Goal: Information Seeking & Learning: Check status

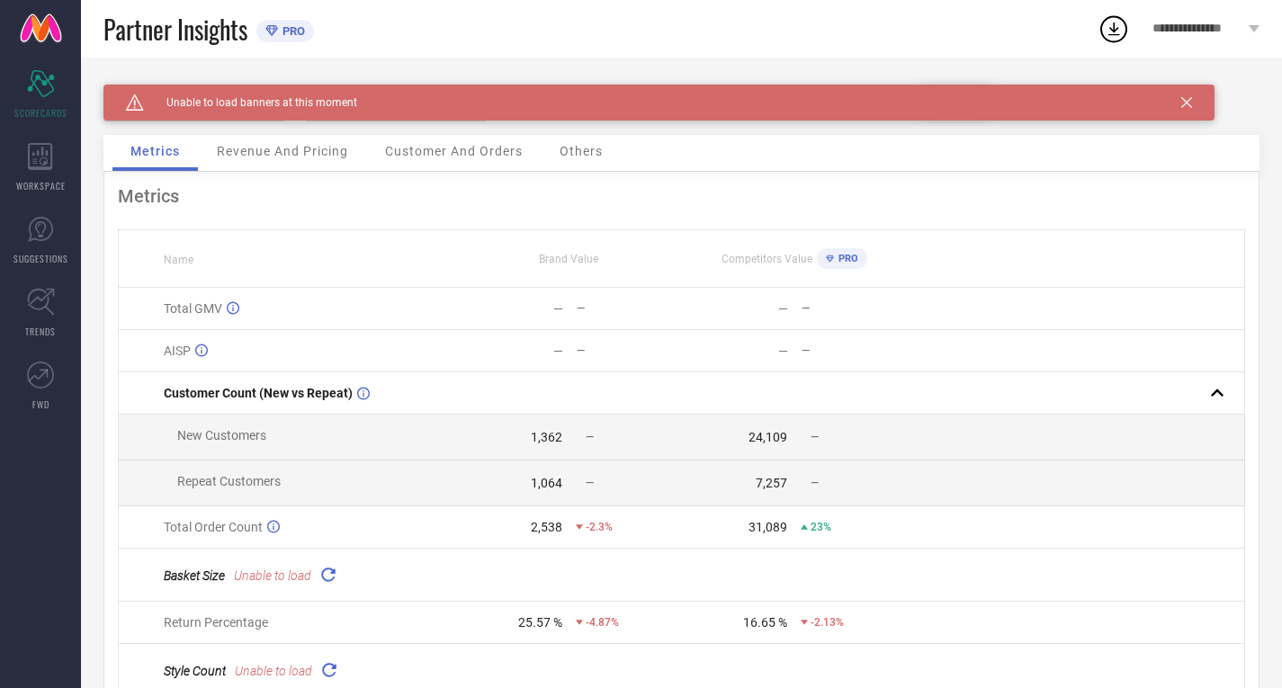
click at [1186, 105] on icon at bounding box center [1186, 102] width 11 height 11
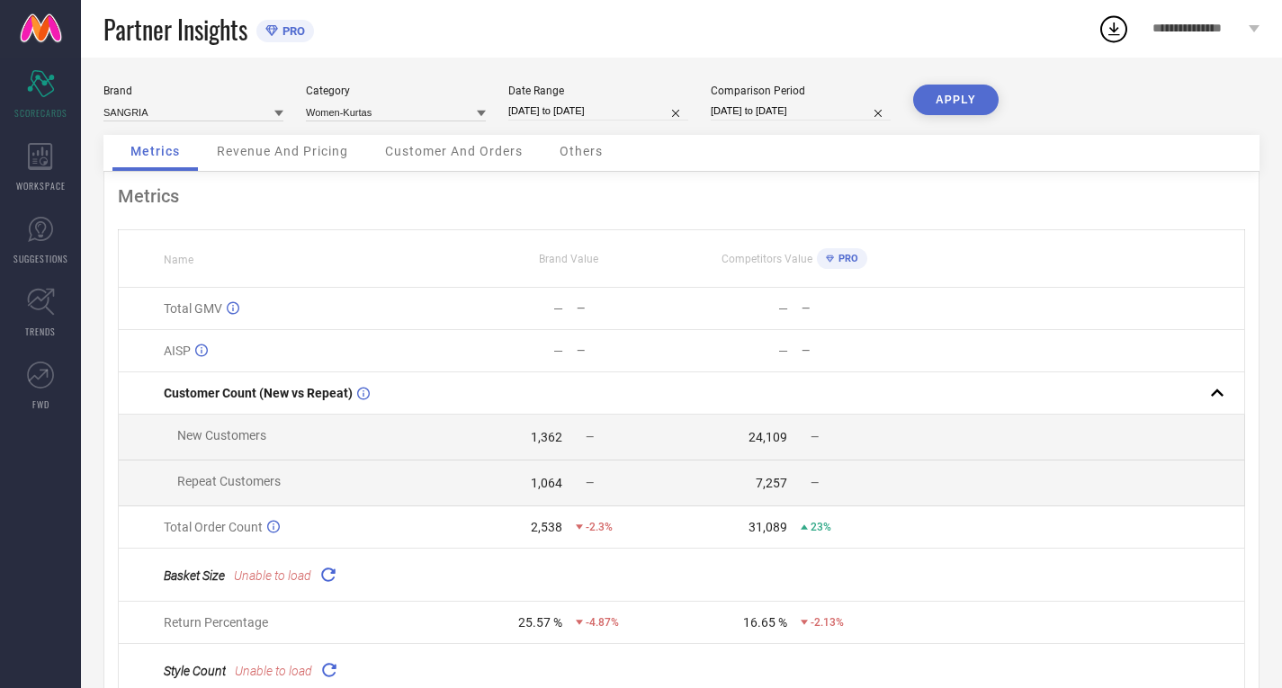
click at [569, 95] on div "Date Range" at bounding box center [598, 91] width 180 height 13
click at [560, 107] on input "[DATE] to [DATE]" at bounding box center [598, 111] width 180 height 19
select select "8"
select select "2025"
select select "9"
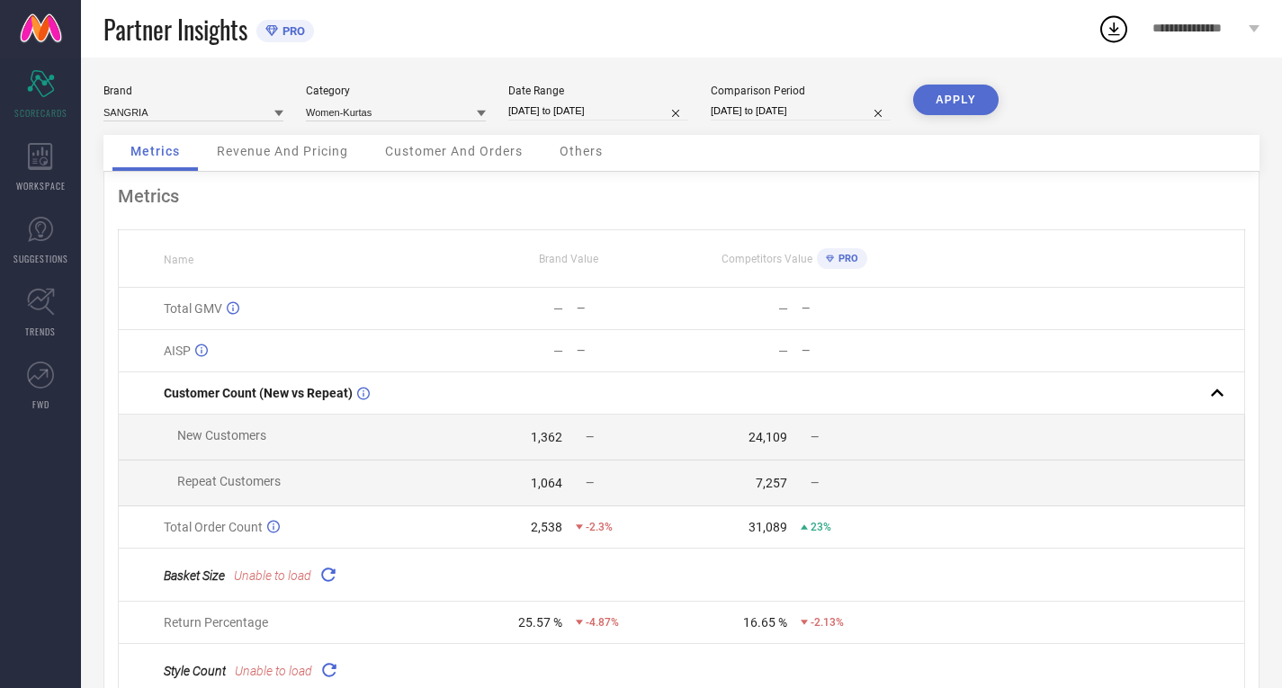
select select "2025"
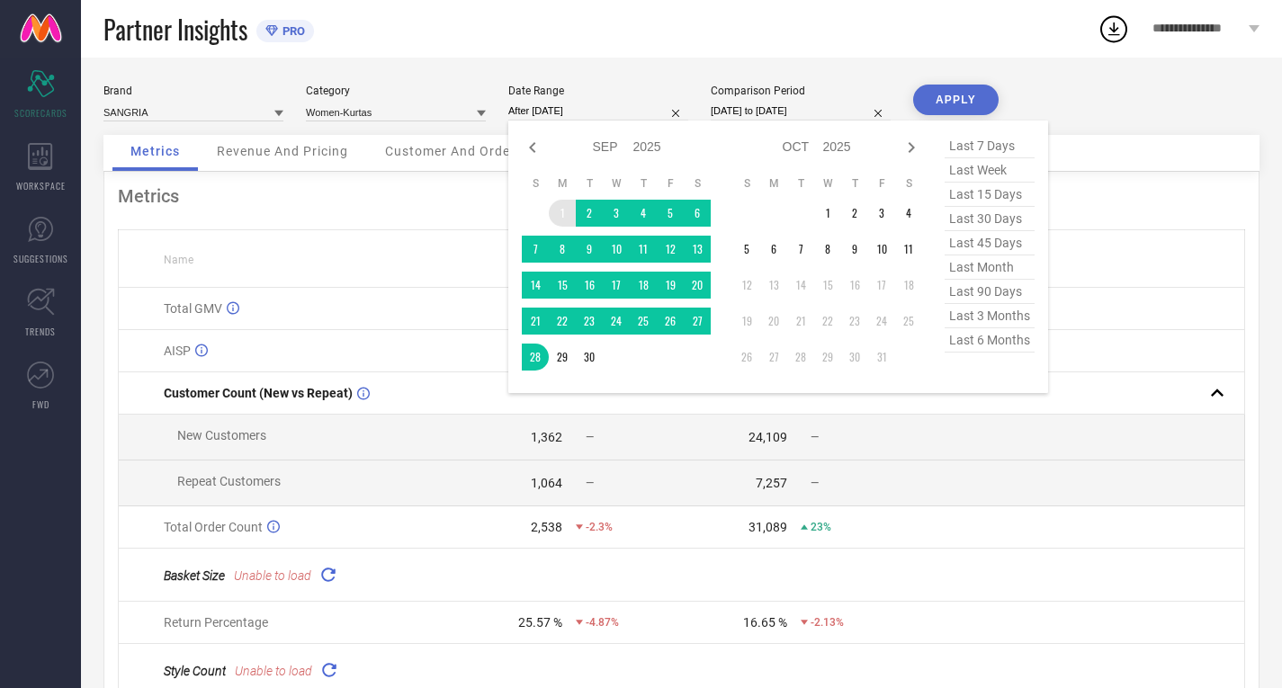
click at [565, 207] on td "1" at bounding box center [562, 213] width 27 height 27
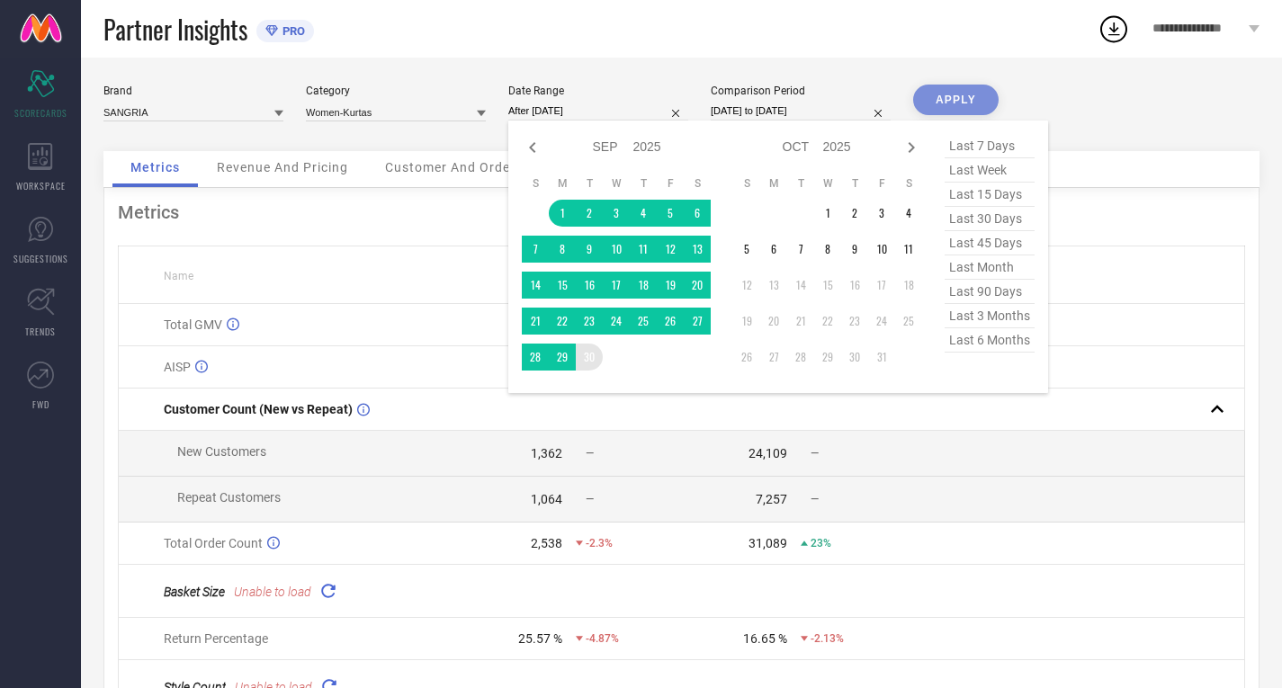
type input "[DATE] to [DATE]"
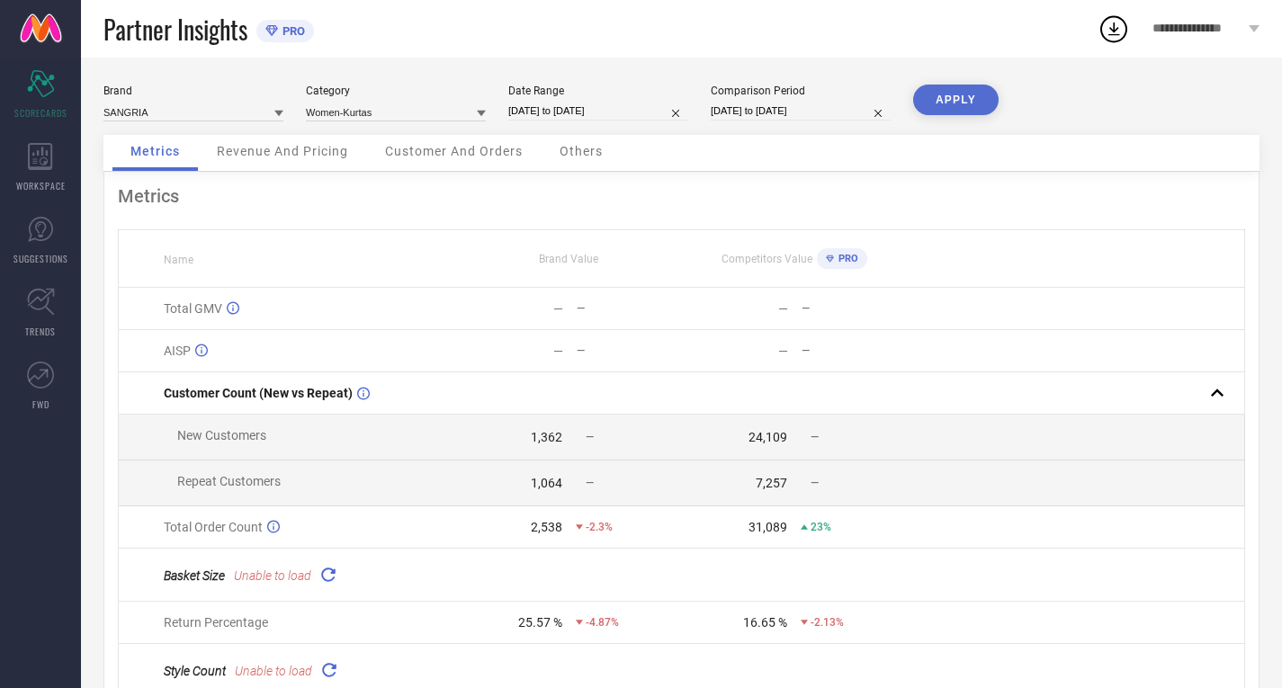
click at [946, 87] on button "APPLY" at bounding box center [955, 100] width 85 height 31
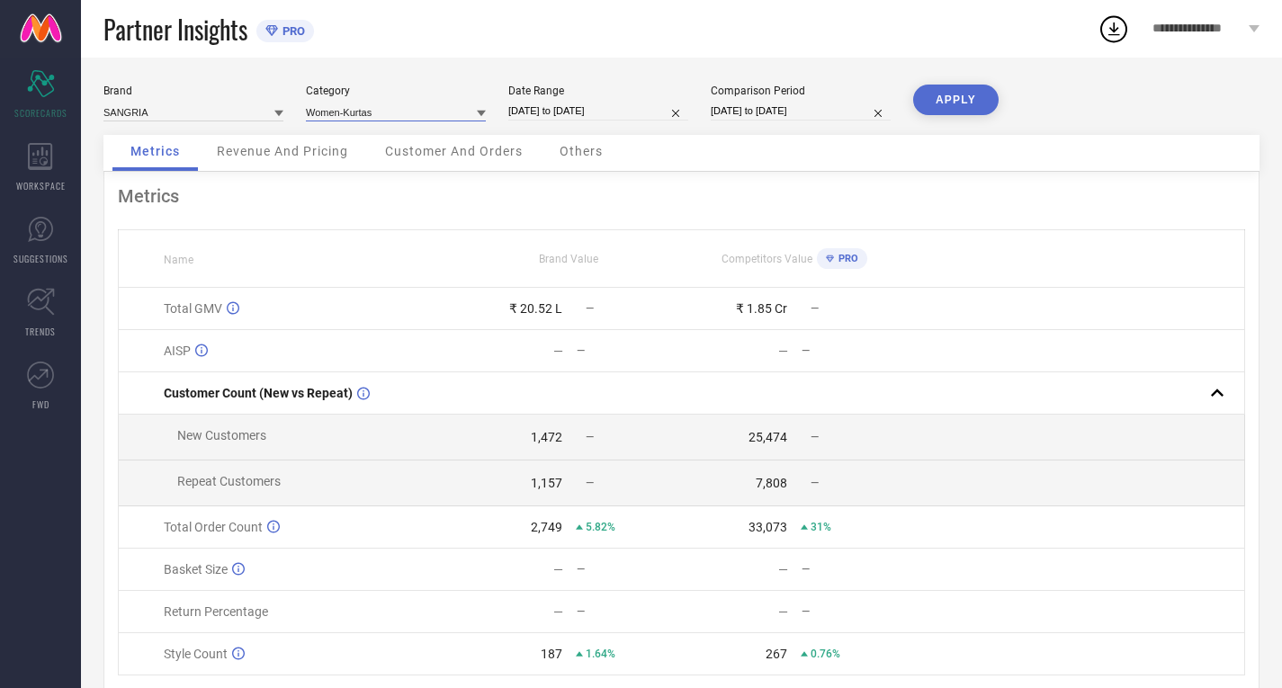
click at [359, 110] on input at bounding box center [396, 112] width 180 height 19
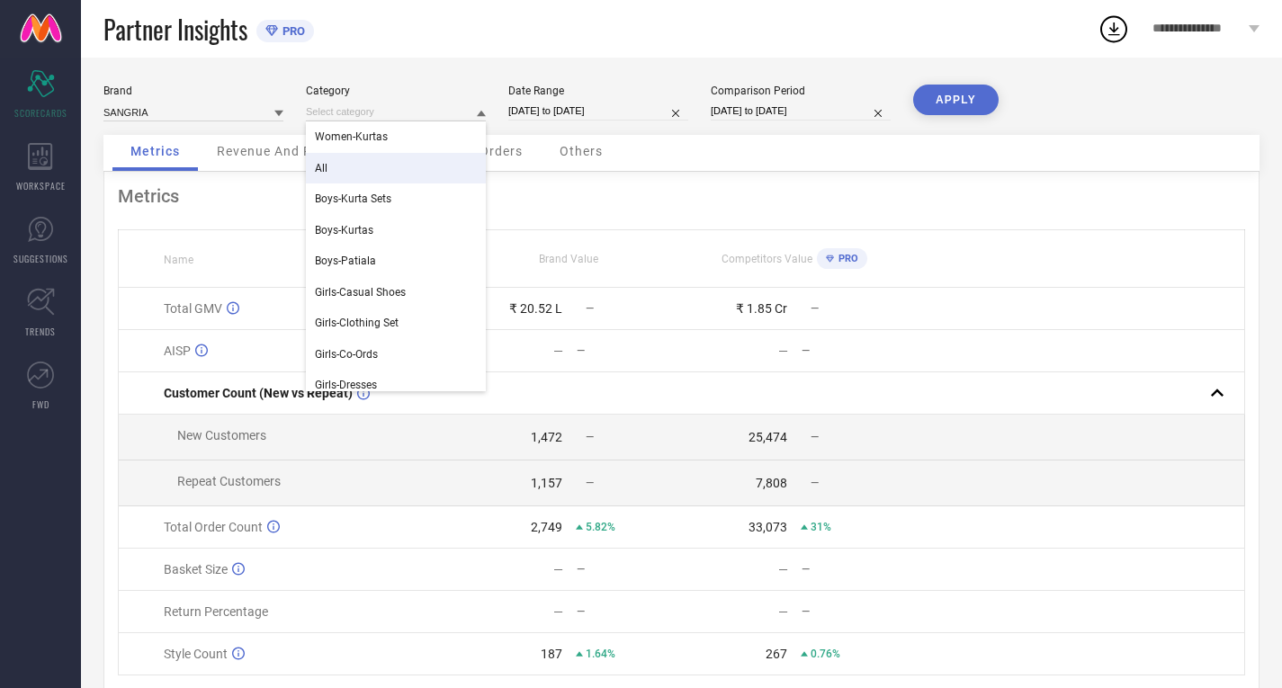
click at [345, 154] on div "All" at bounding box center [396, 168] width 180 height 31
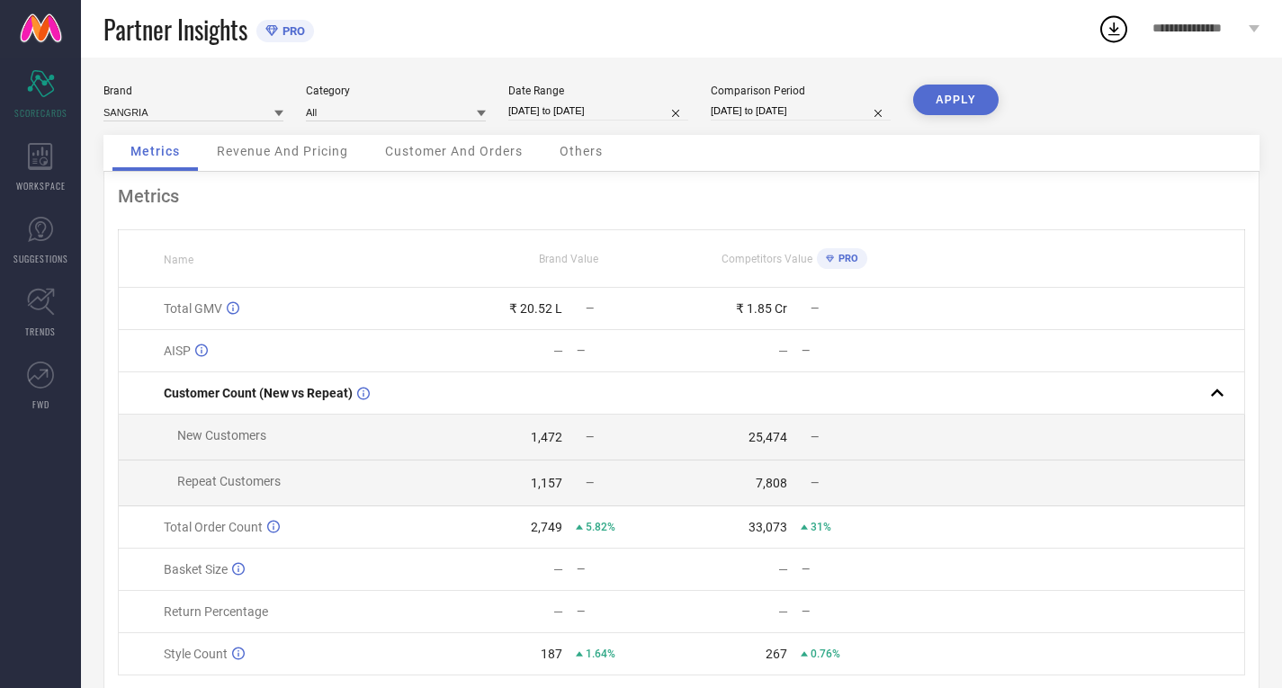
click at [965, 99] on button "APPLY" at bounding box center [955, 100] width 85 height 31
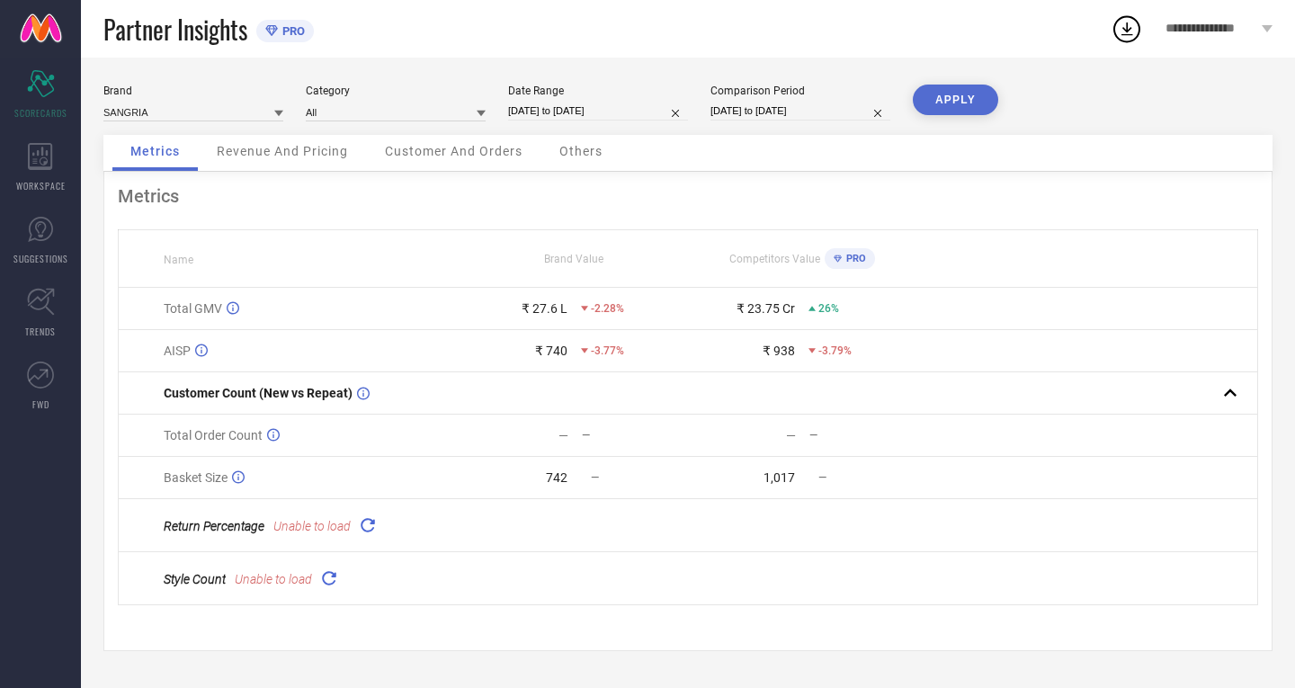
click at [588, 94] on div "Date Range" at bounding box center [598, 91] width 180 height 13
click at [586, 114] on input "[DATE] to [DATE]" at bounding box center [598, 111] width 180 height 19
select select "8"
select select "2025"
select select "9"
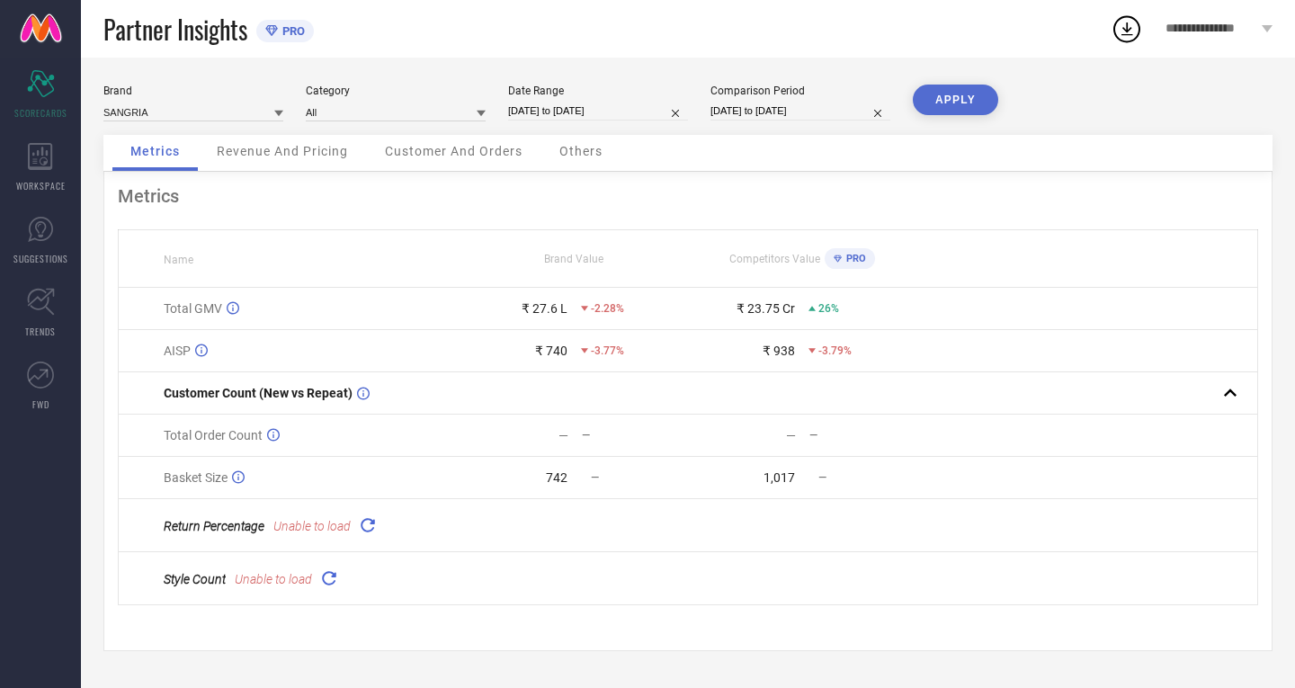
select select "2025"
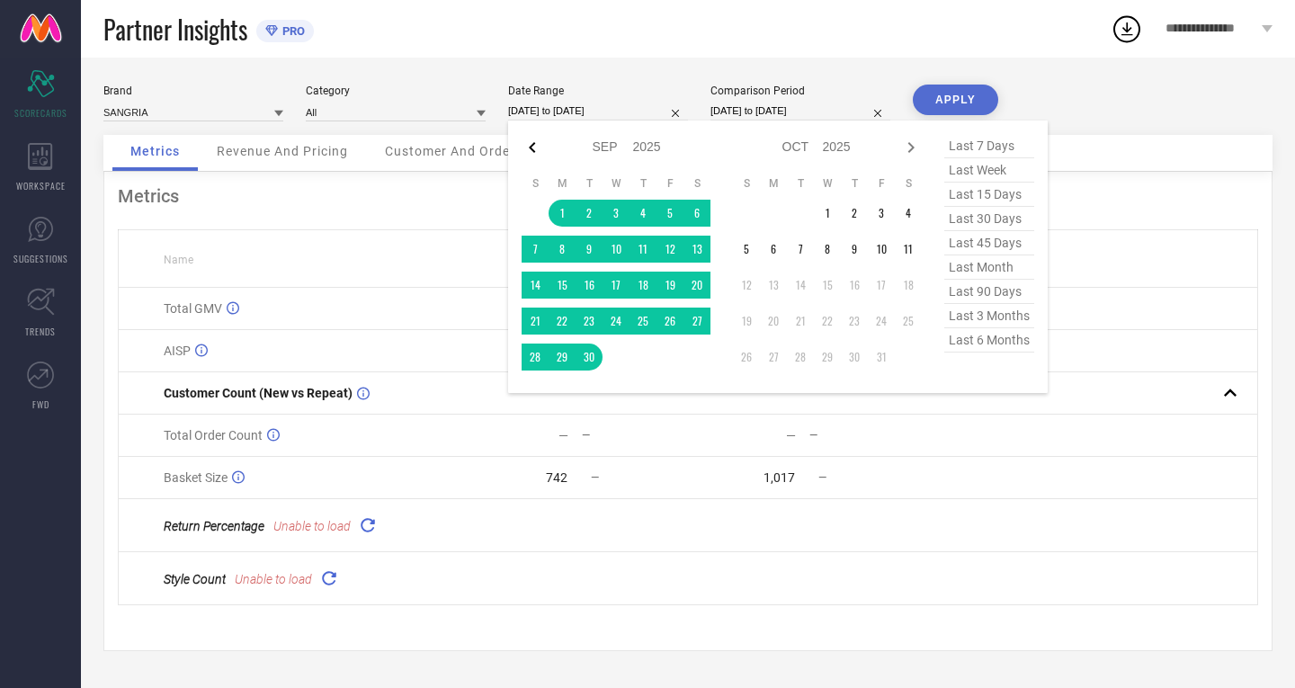
click at [530, 142] on icon at bounding box center [533, 148] width 22 height 22
select select "7"
select select "2025"
select select "8"
select select "2025"
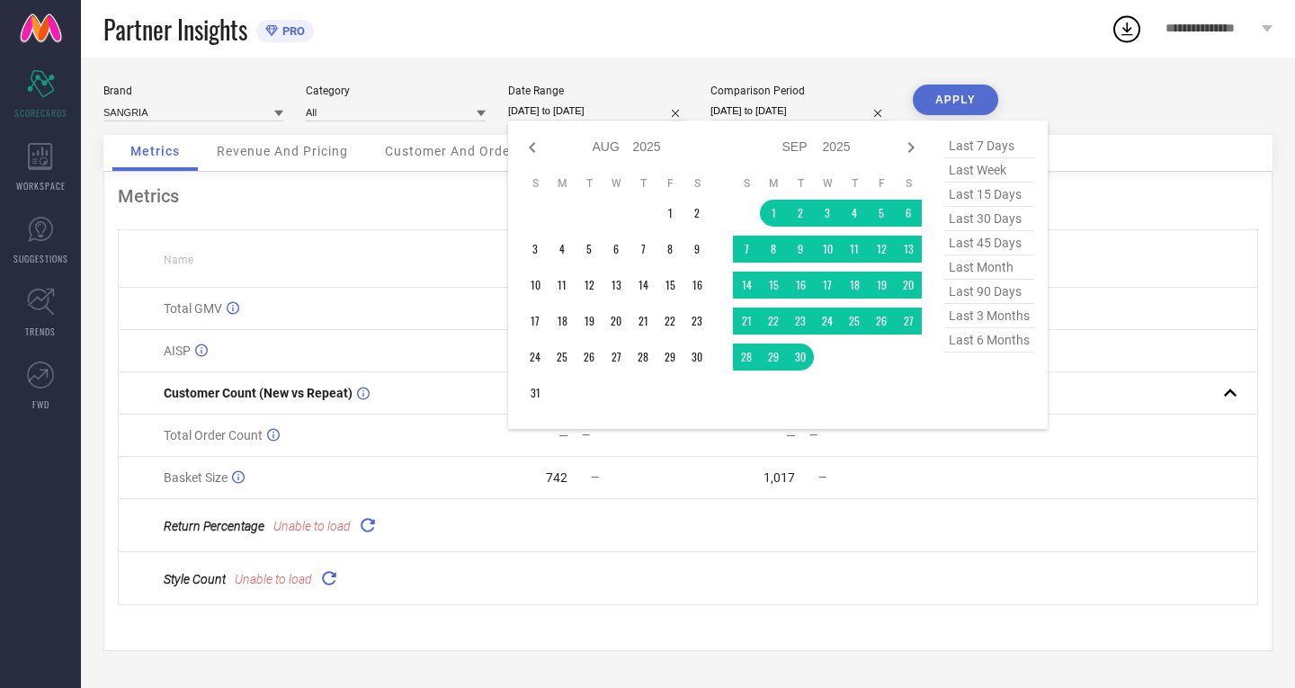
click at [530, 142] on icon at bounding box center [533, 148] width 22 height 22
select select "6"
select select "2025"
select select "7"
select select "2025"
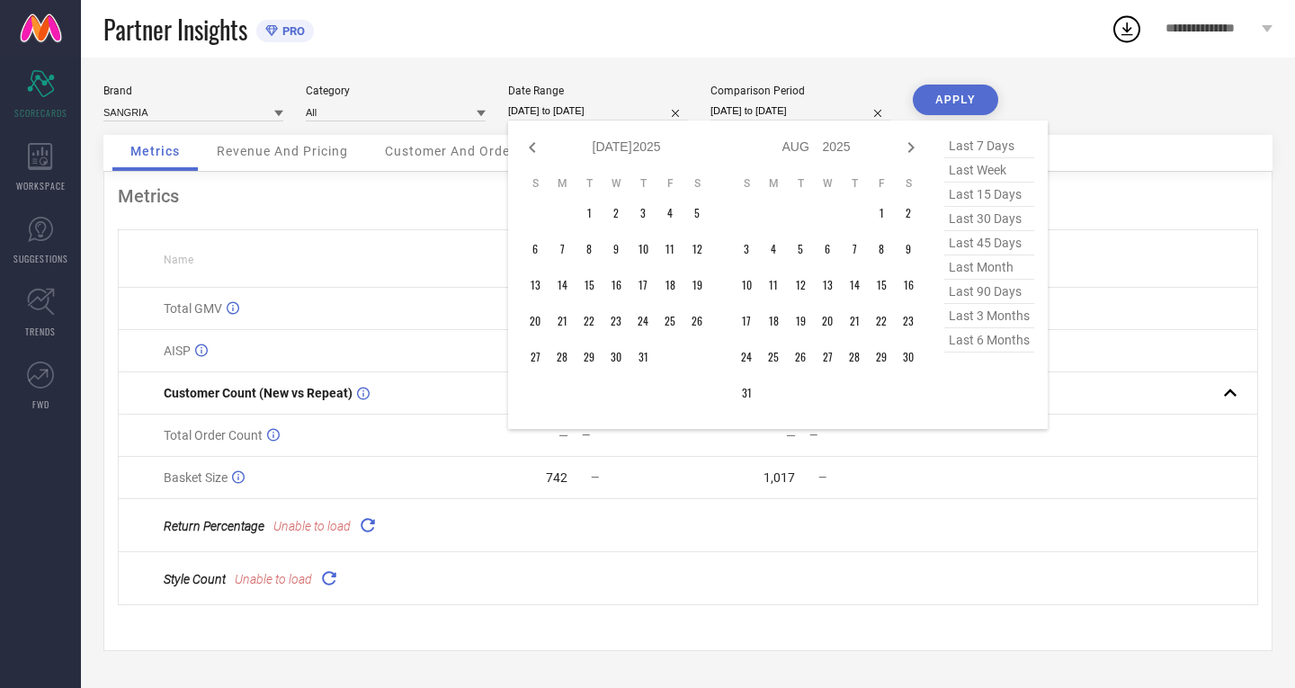
click at [530, 142] on icon at bounding box center [533, 148] width 22 height 22
select select "4"
select select "2025"
select select "5"
select select "2025"
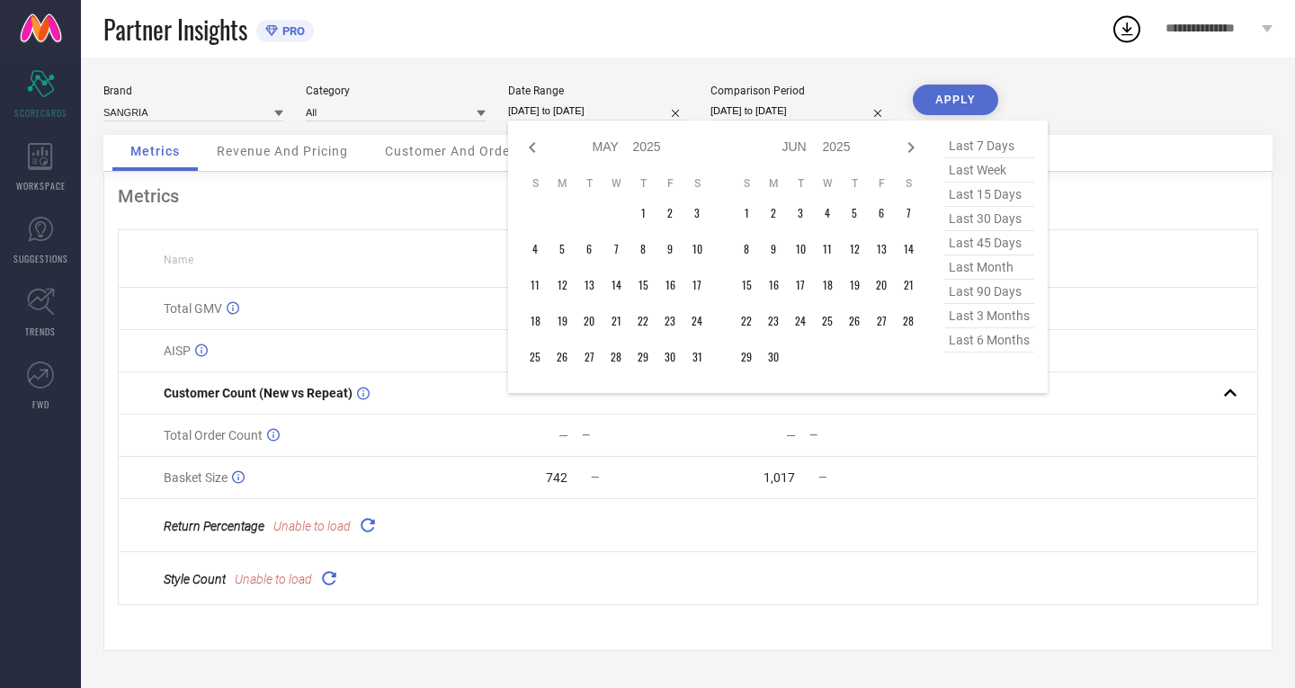
click at [530, 142] on icon at bounding box center [533, 148] width 22 height 22
select select "3"
select select "2025"
select select "4"
select select "2025"
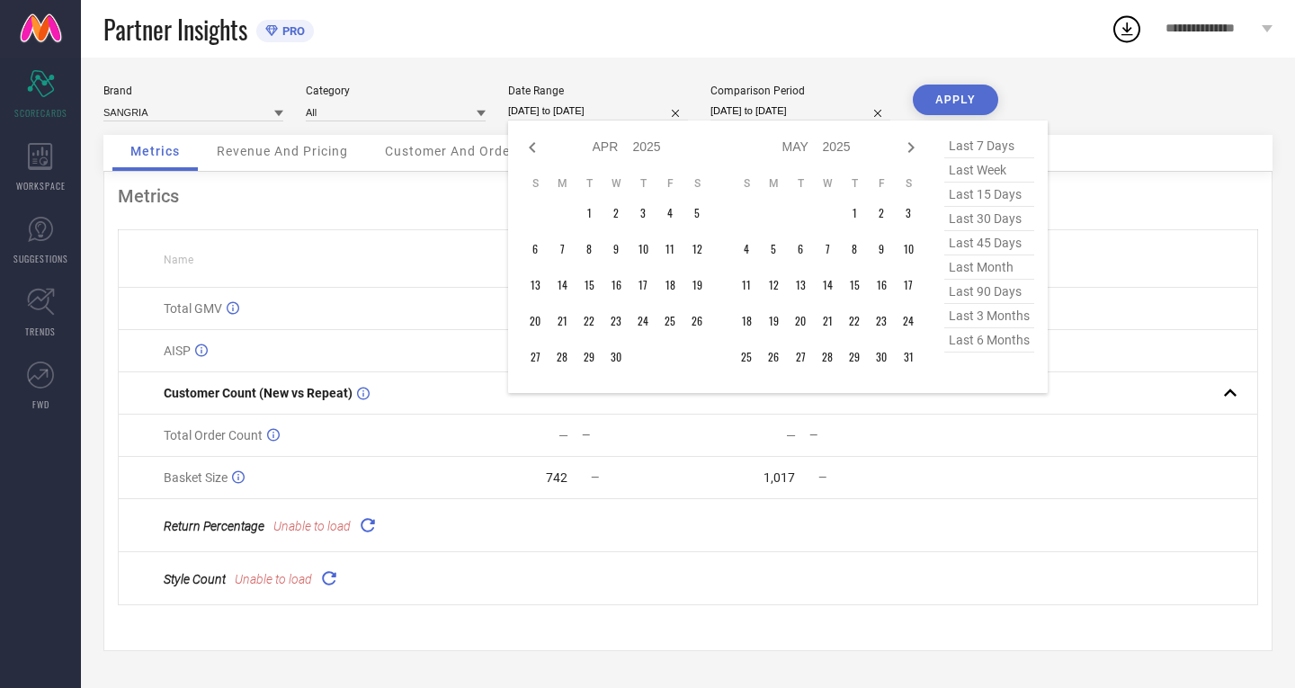
click at [530, 142] on icon at bounding box center [533, 148] width 22 height 22
select select "2"
select select "2025"
select select "3"
select select "2025"
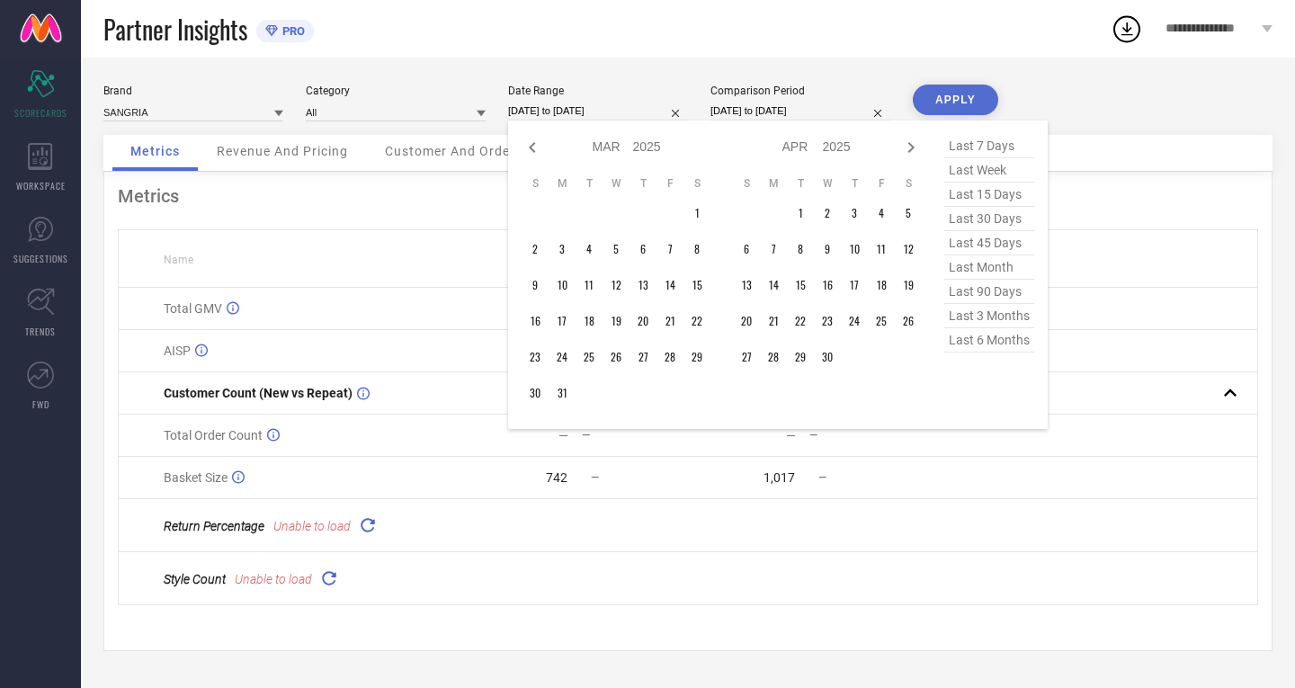
click at [530, 142] on icon at bounding box center [533, 148] width 22 height 22
select select "2025"
select select "1"
select select "2025"
click at [530, 142] on icon at bounding box center [533, 148] width 22 height 22
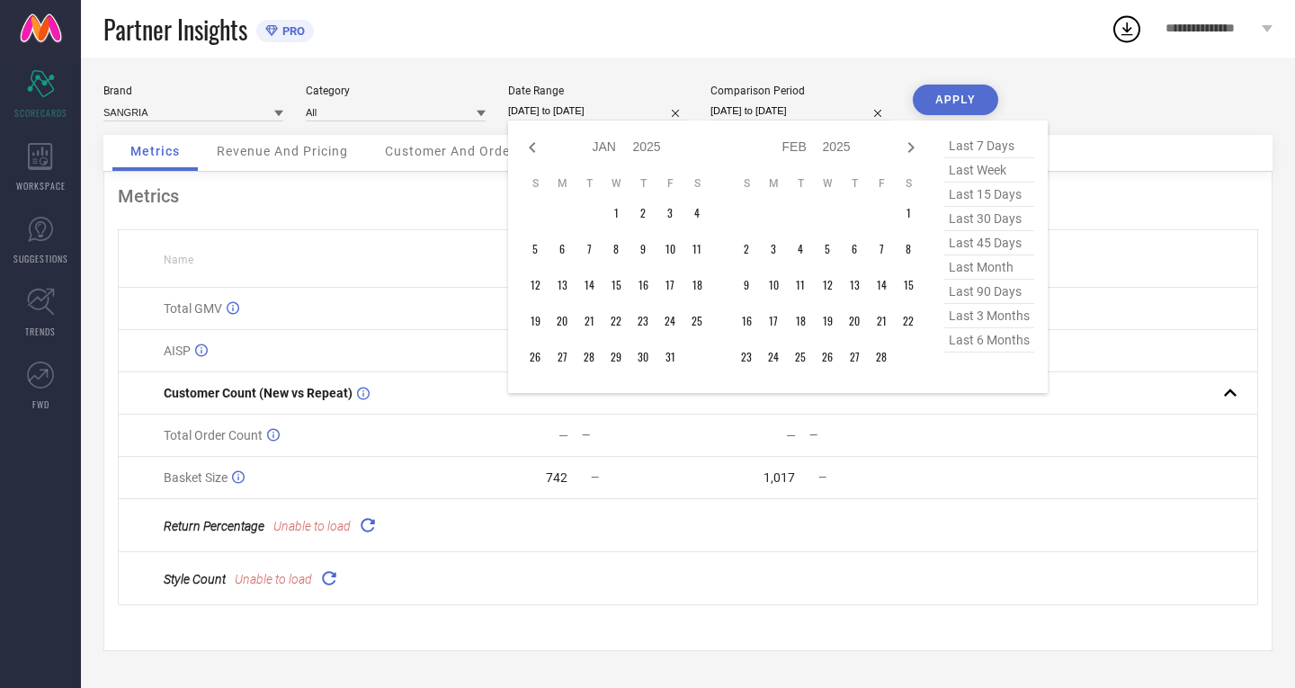
select select "11"
select select "2024"
select select "2025"
click at [530, 142] on icon at bounding box center [533, 148] width 22 height 22
select select "10"
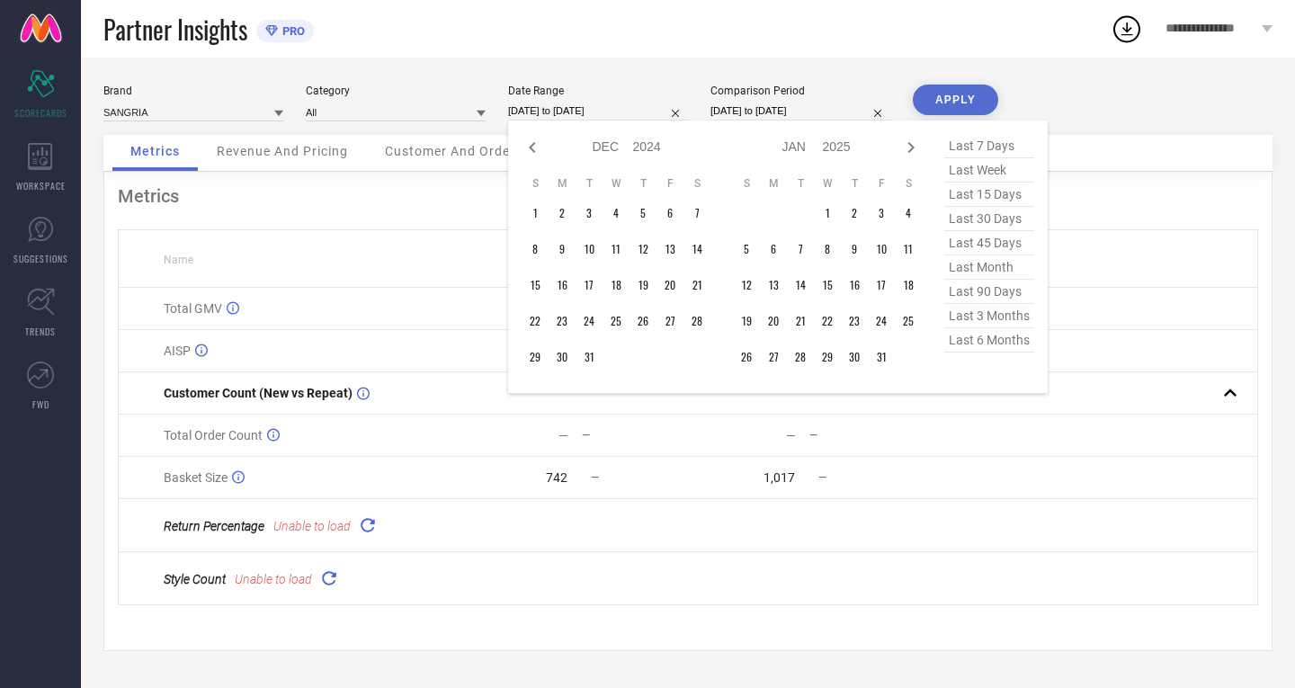
select select "2024"
select select "11"
select select "2024"
click at [530, 142] on icon at bounding box center [533, 148] width 22 height 22
select select "8"
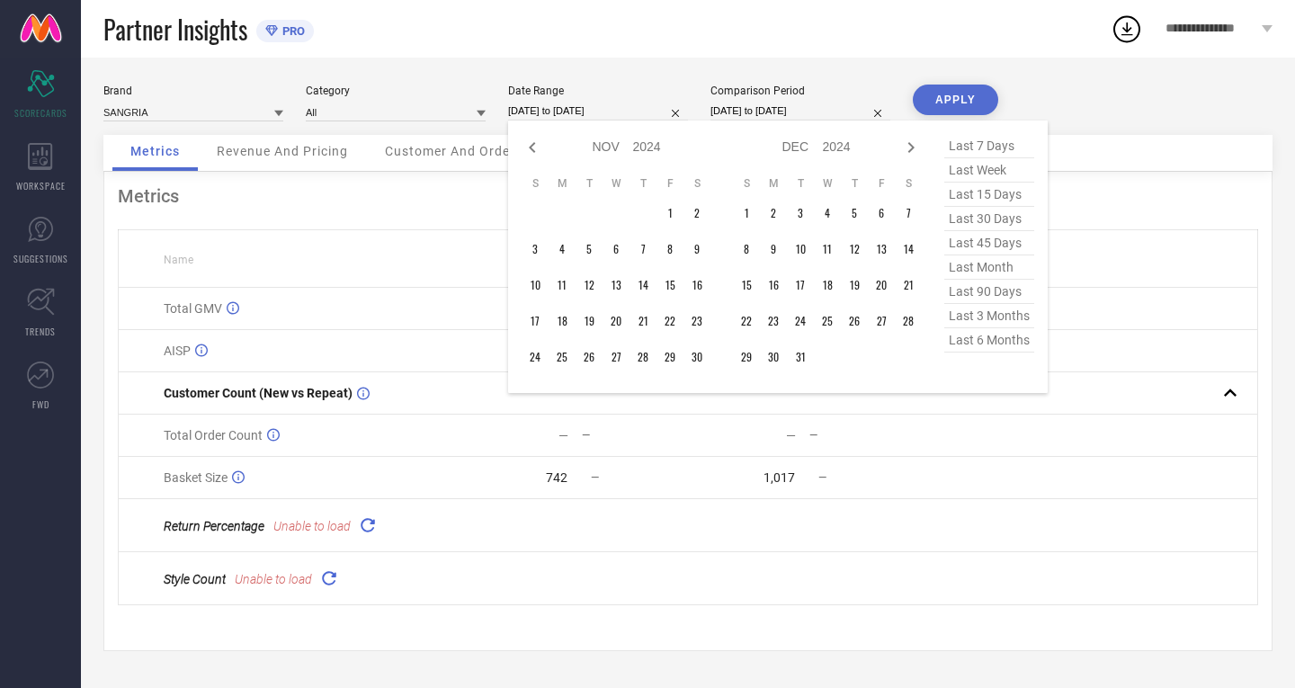
select select "2024"
select select "9"
select select "2024"
click at [530, 142] on icon at bounding box center [533, 148] width 22 height 22
select select "7"
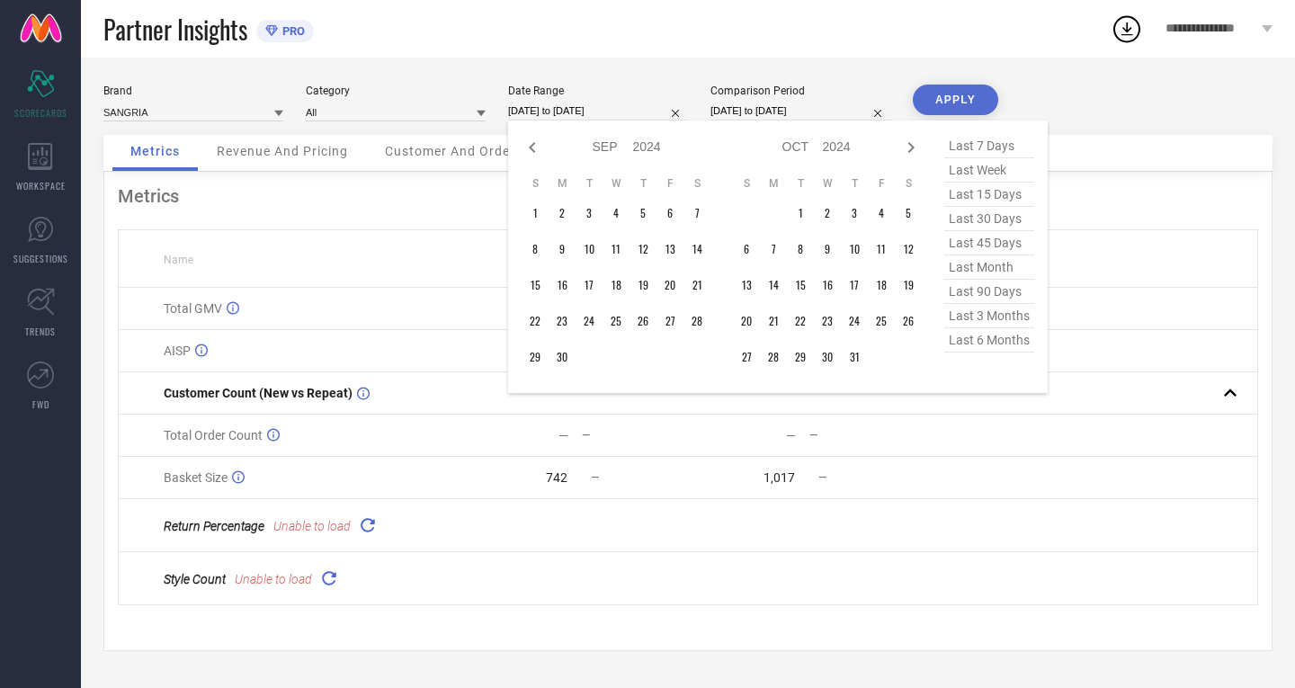
select select "2024"
select select "8"
select select "2024"
click at [530, 142] on icon at bounding box center [533, 148] width 22 height 22
select select "6"
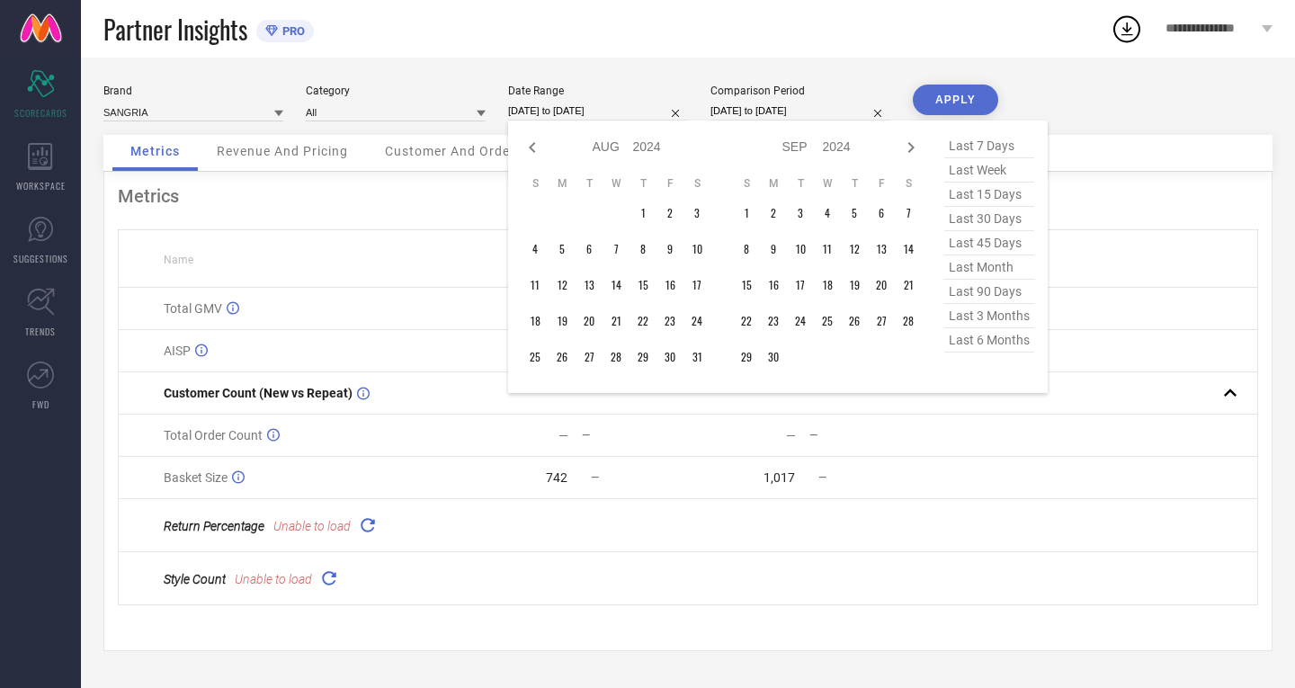
select select "2024"
select select "7"
select select "2024"
click at [911, 137] on div "Jan Feb Mar Apr May Jun [DATE] Aug Sep Oct Nov [DATE] 2015 2016 2017 2018 2019 …" at bounding box center [827, 147] width 189 height 26
click at [907, 142] on icon at bounding box center [912, 148] width 22 height 22
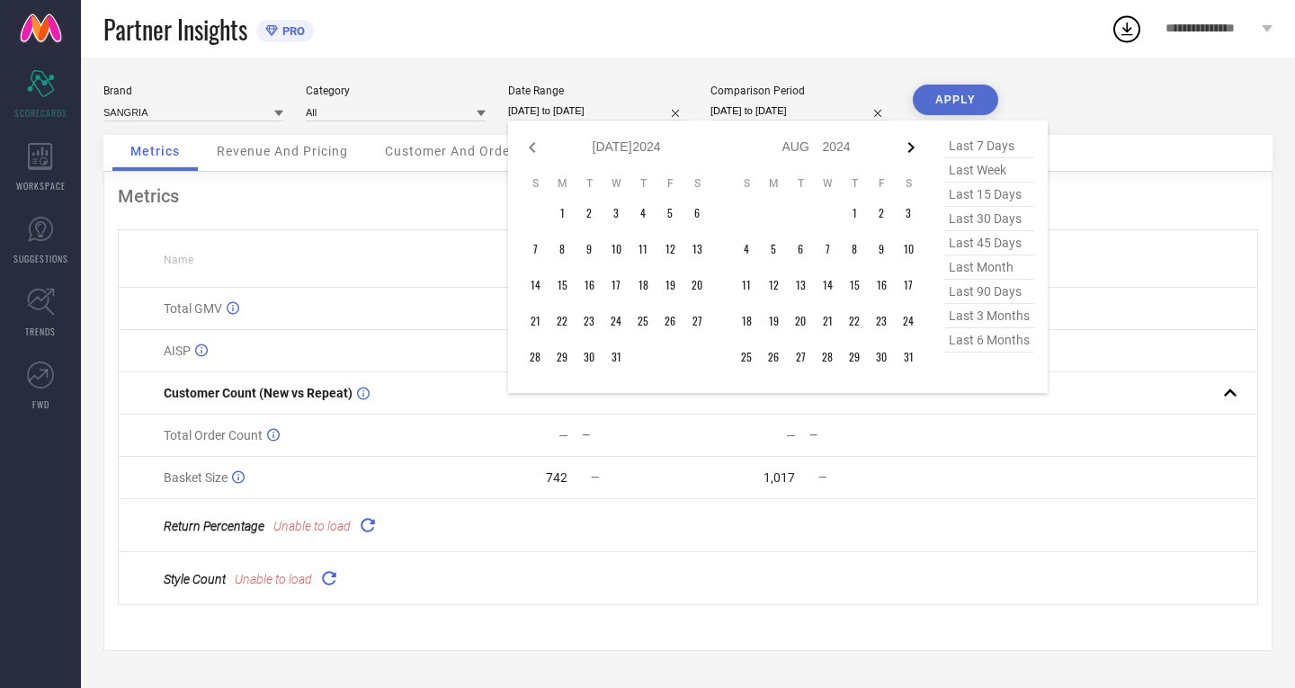
select select "7"
select select "2024"
select select "8"
select select "2024"
click at [748, 218] on td "1" at bounding box center [746, 213] width 27 height 27
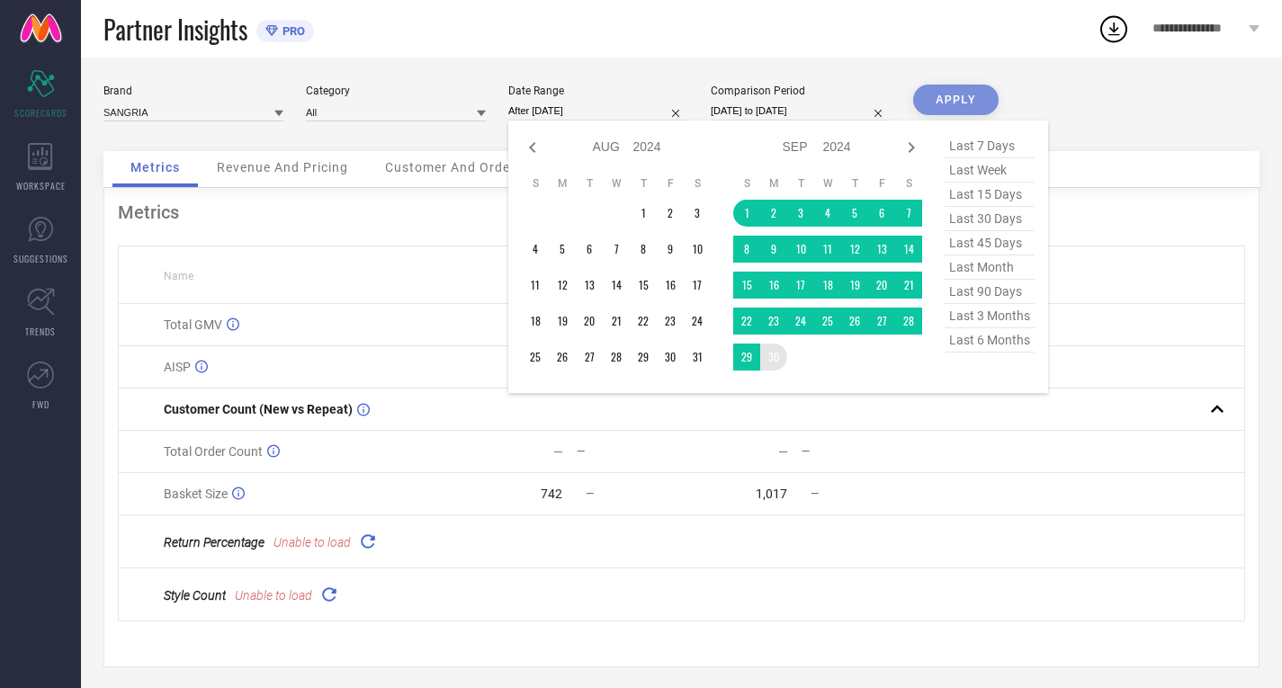
type input "[DATE] to [DATE]"
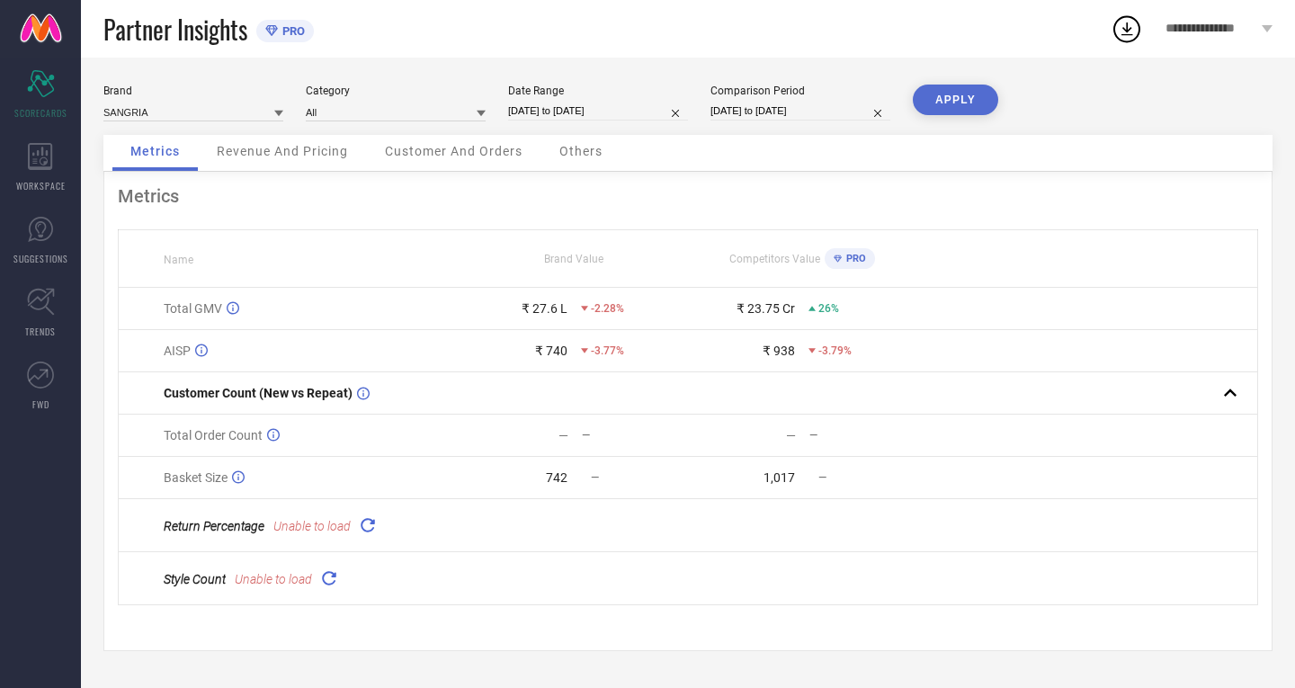
click at [938, 96] on button "APPLY" at bounding box center [955, 100] width 85 height 31
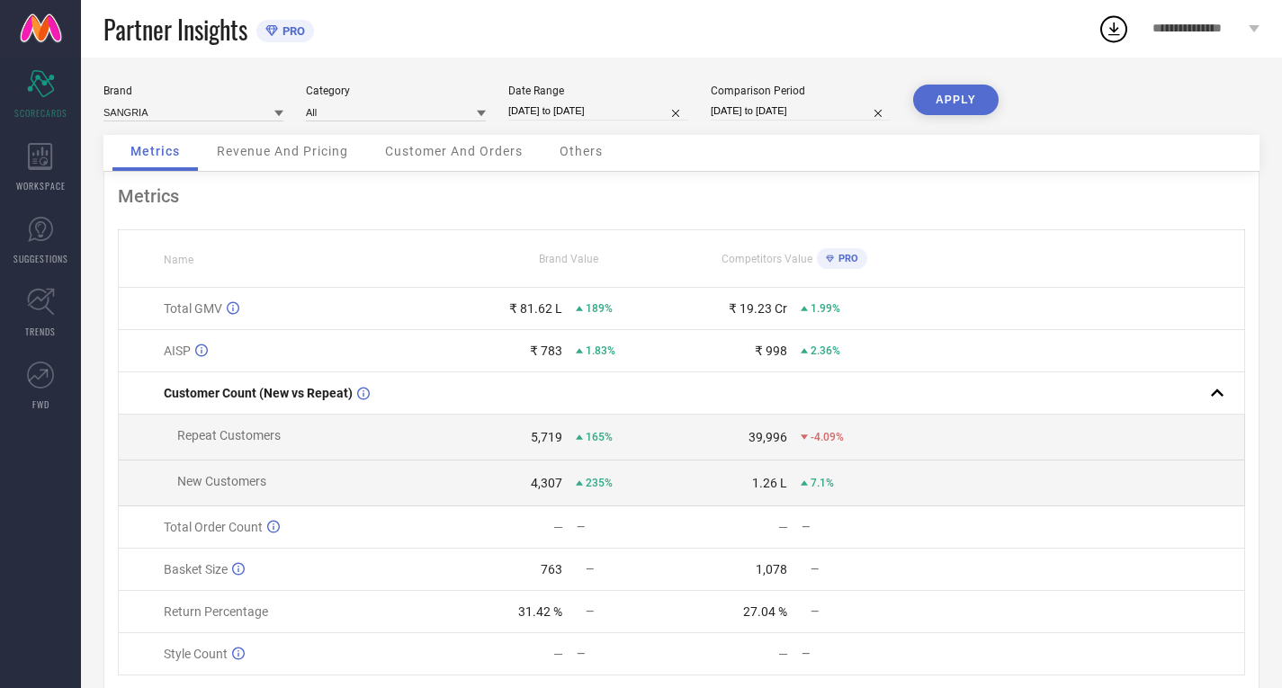
click at [581, 108] on input "[DATE] to [DATE]" at bounding box center [598, 111] width 180 height 19
select select "8"
select select "2024"
select select "9"
select select "2024"
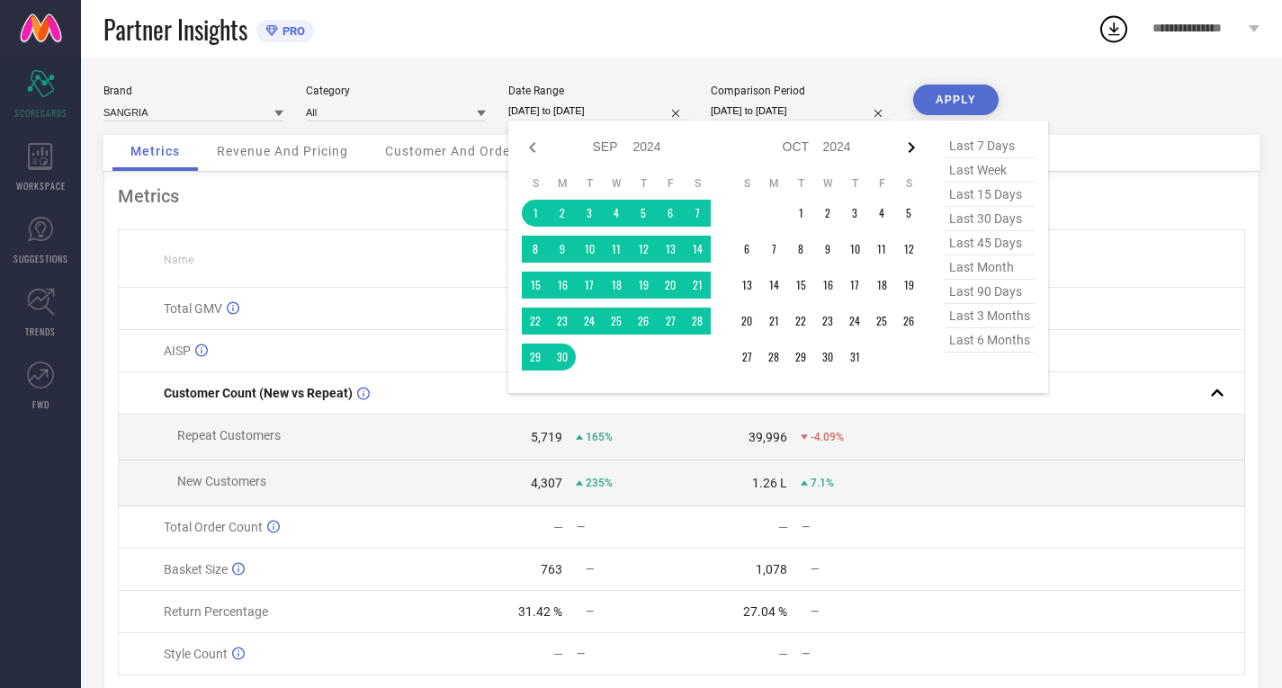
click at [912, 146] on icon at bounding box center [912, 147] width 6 height 11
select select "9"
select select "2024"
select select "10"
select select "2024"
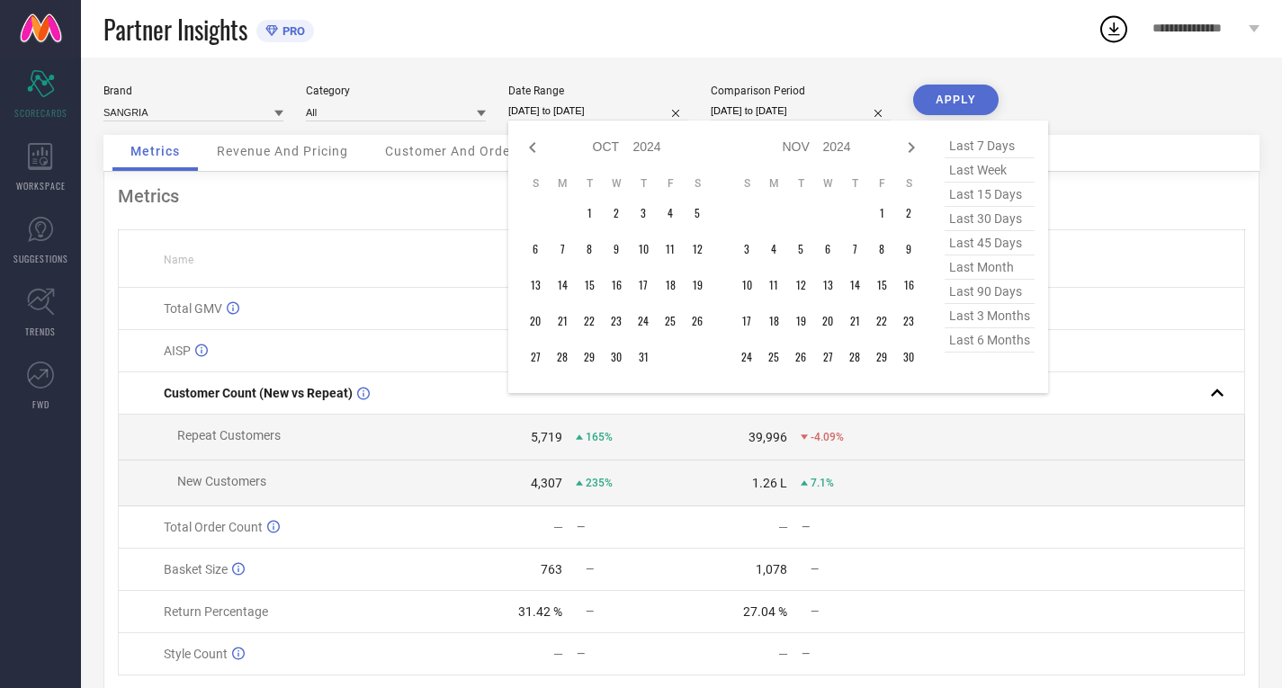
click at [912, 146] on icon at bounding box center [912, 147] width 6 height 11
select select "10"
select select "2024"
select select "11"
select select "2024"
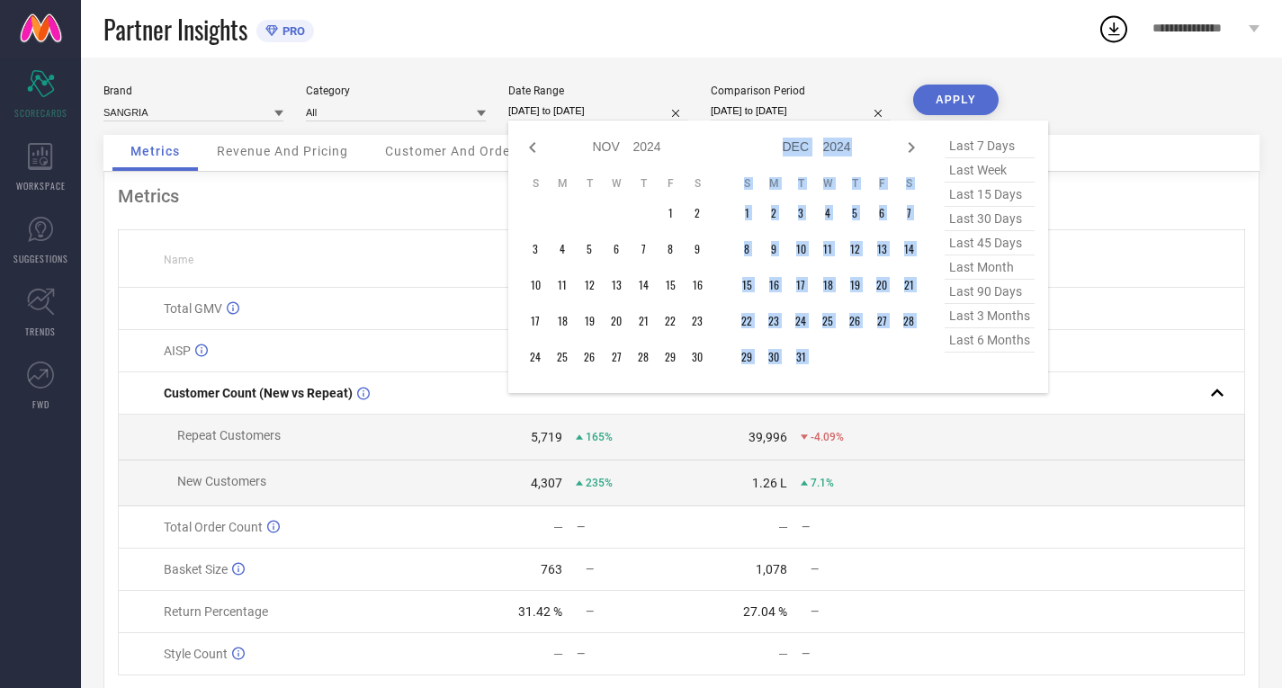
click at [912, 146] on icon at bounding box center [912, 147] width 6 height 11
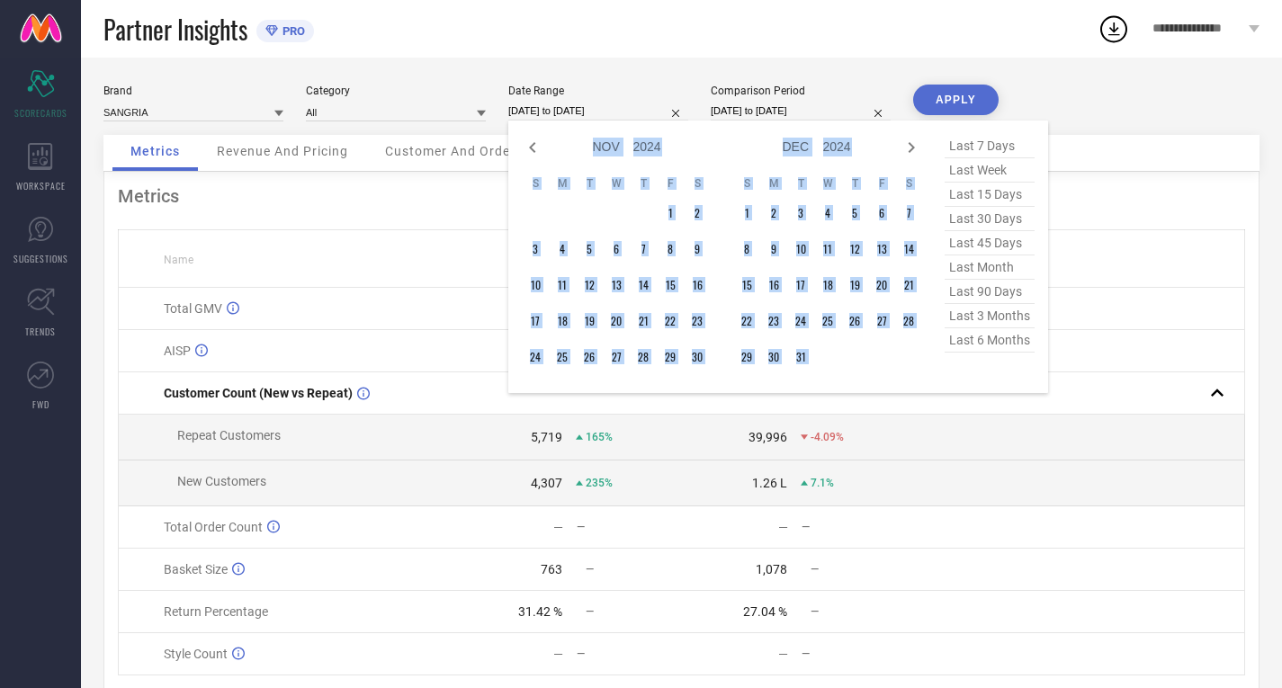
select select "11"
select select "2024"
select select "2025"
click at [912, 146] on icon at bounding box center [912, 147] width 6 height 11
select select "1"
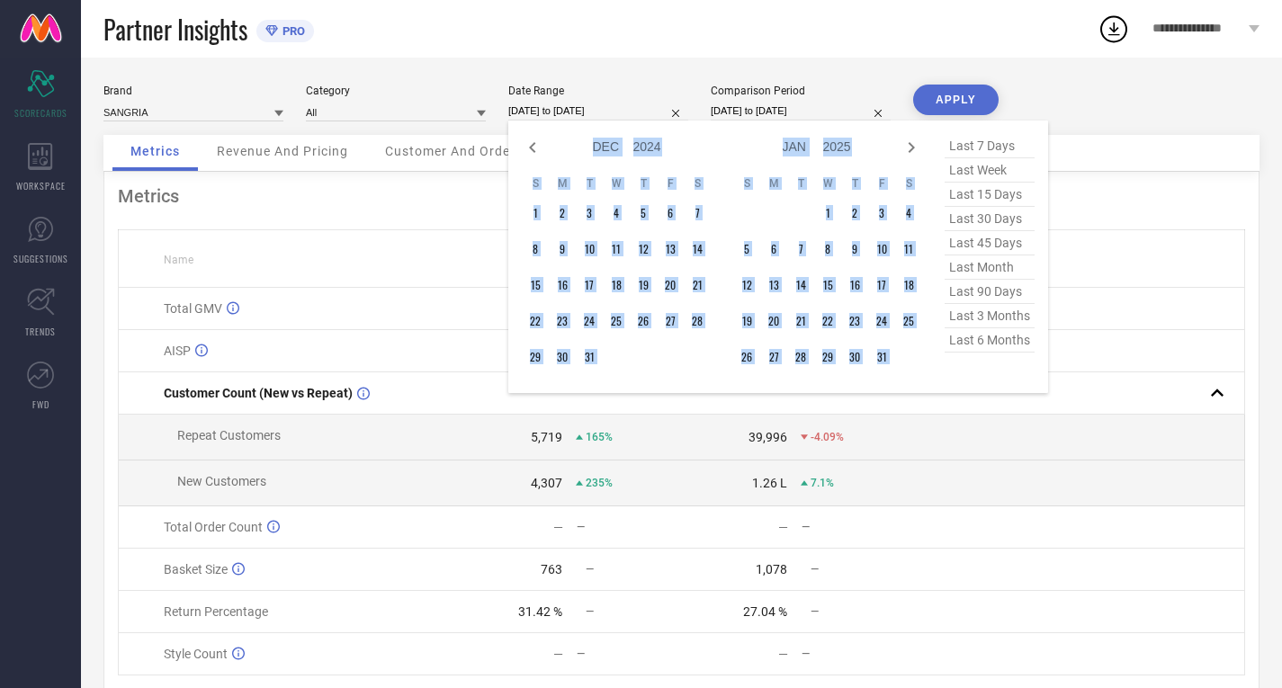
select select "2025"
select select "2"
select select "2025"
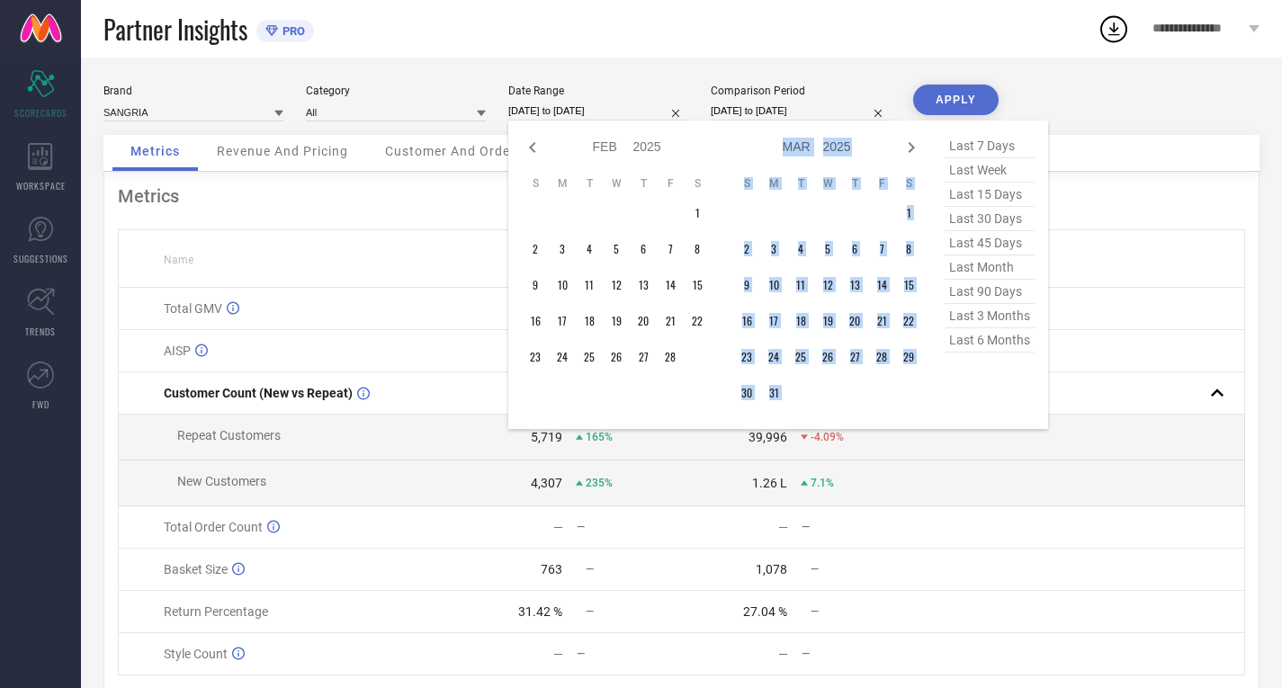
click at [912, 146] on icon at bounding box center [912, 147] width 6 height 11
select select "2"
select select "2025"
select select "3"
select select "2025"
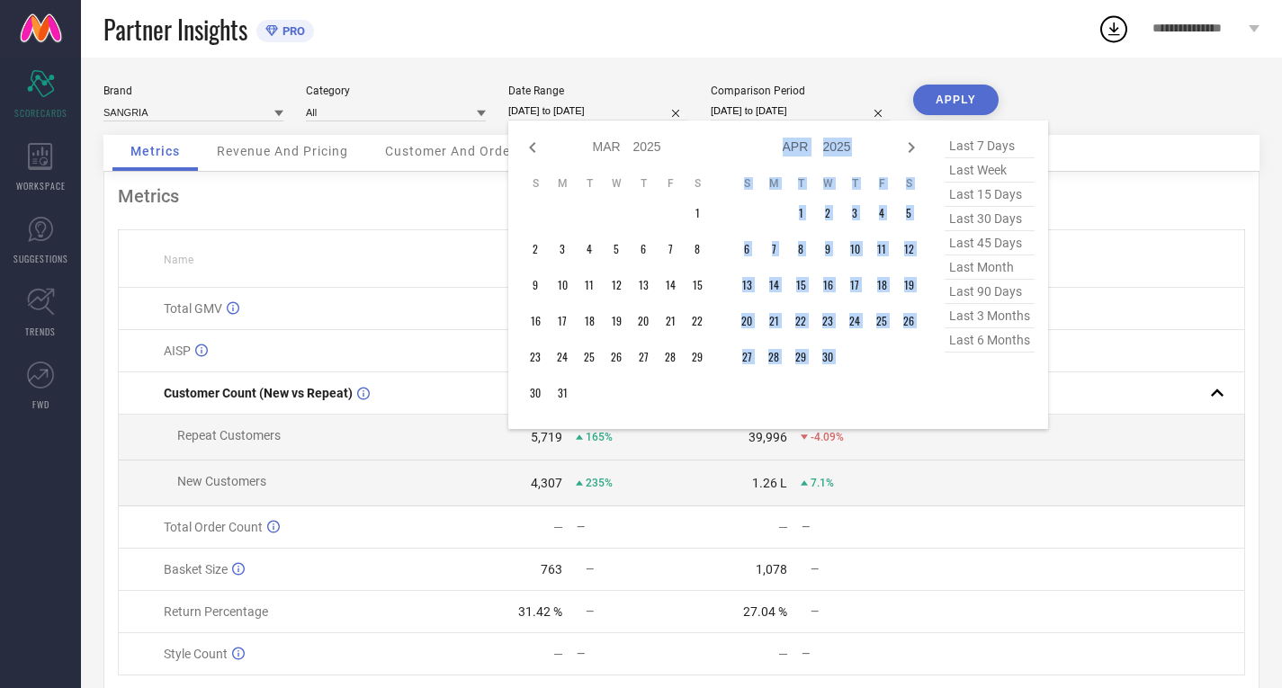
click at [912, 146] on icon at bounding box center [912, 147] width 6 height 11
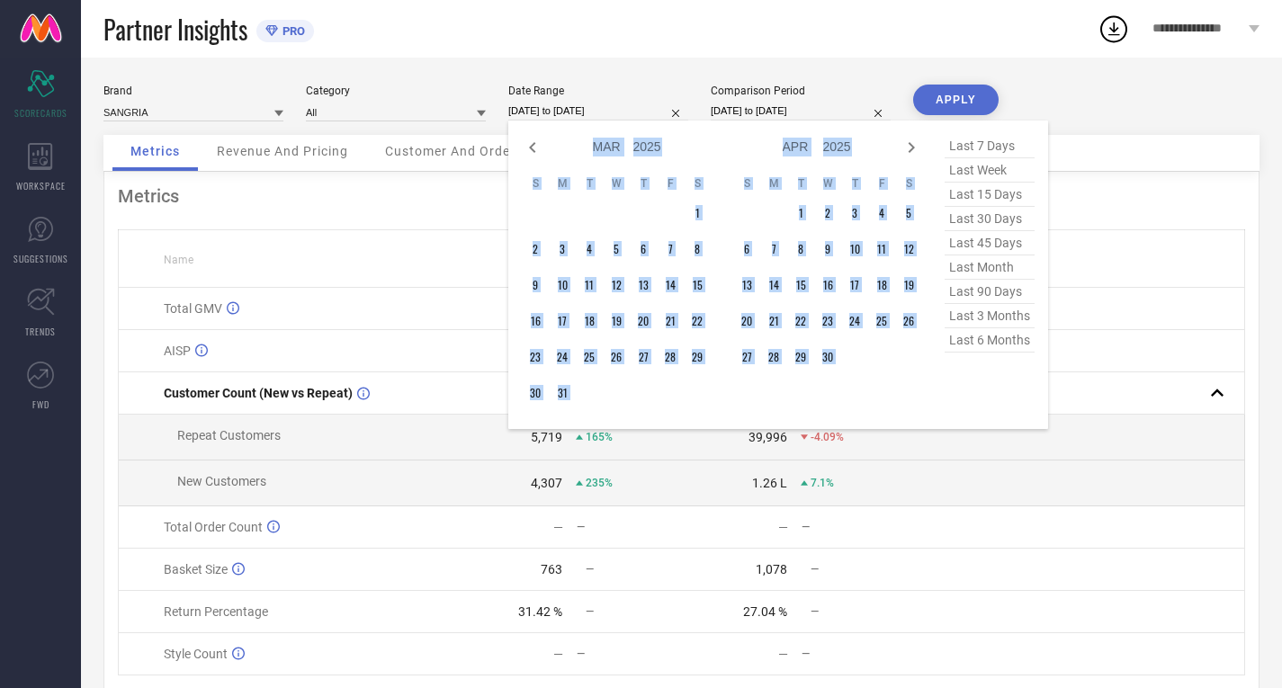
select select "3"
select select "2025"
select select "4"
select select "2025"
click at [912, 146] on icon at bounding box center [912, 147] width 6 height 11
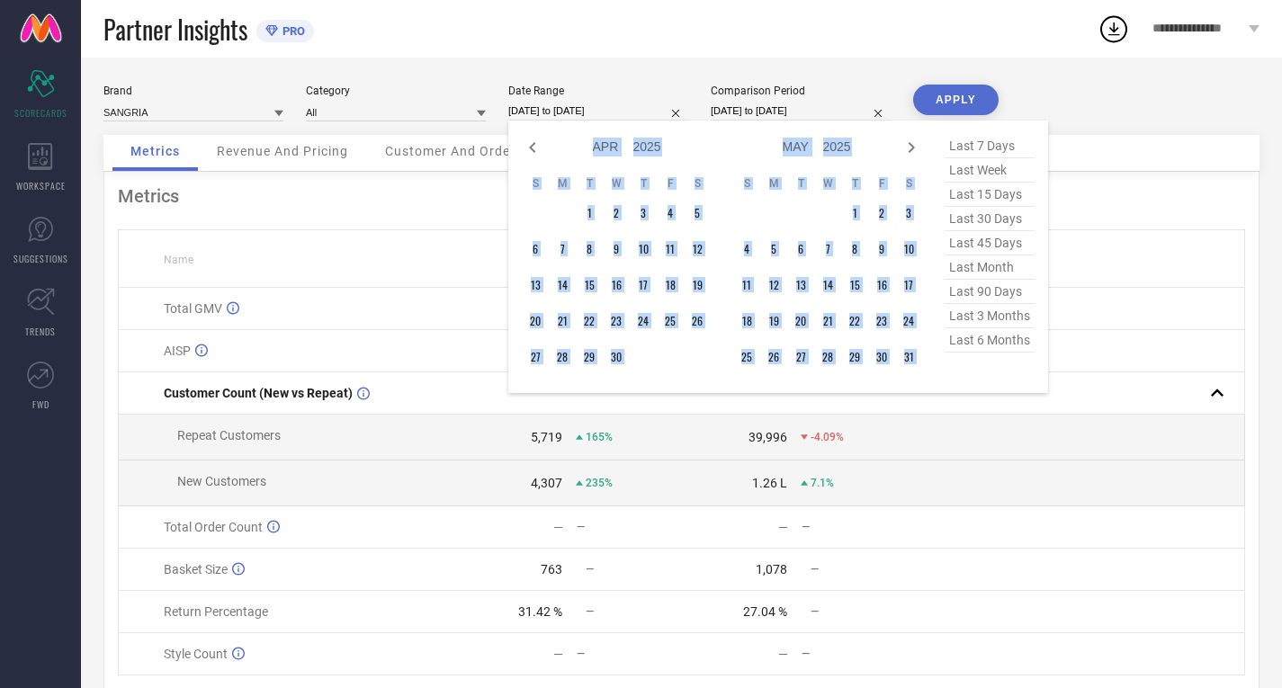
select select "4"
select select "2025"
select select "5"
select select "2025"
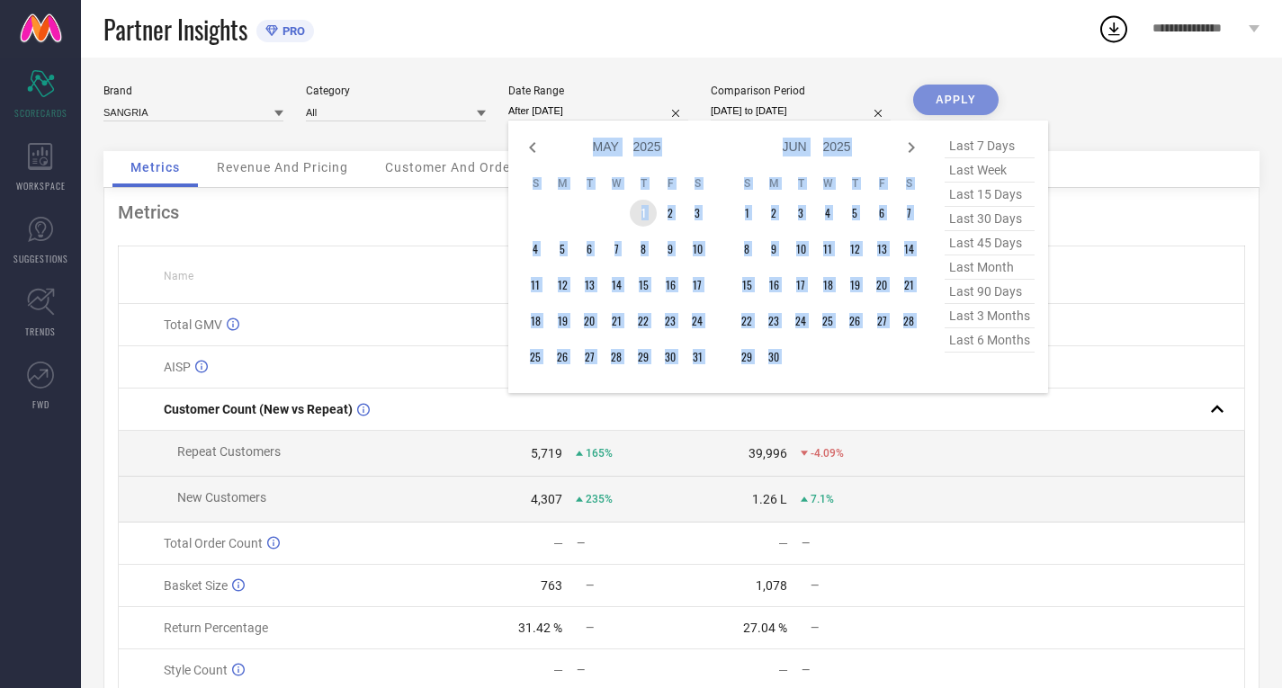
click at [647, 217] on td "1" at bounding box center [643, 213] width 27 height 27
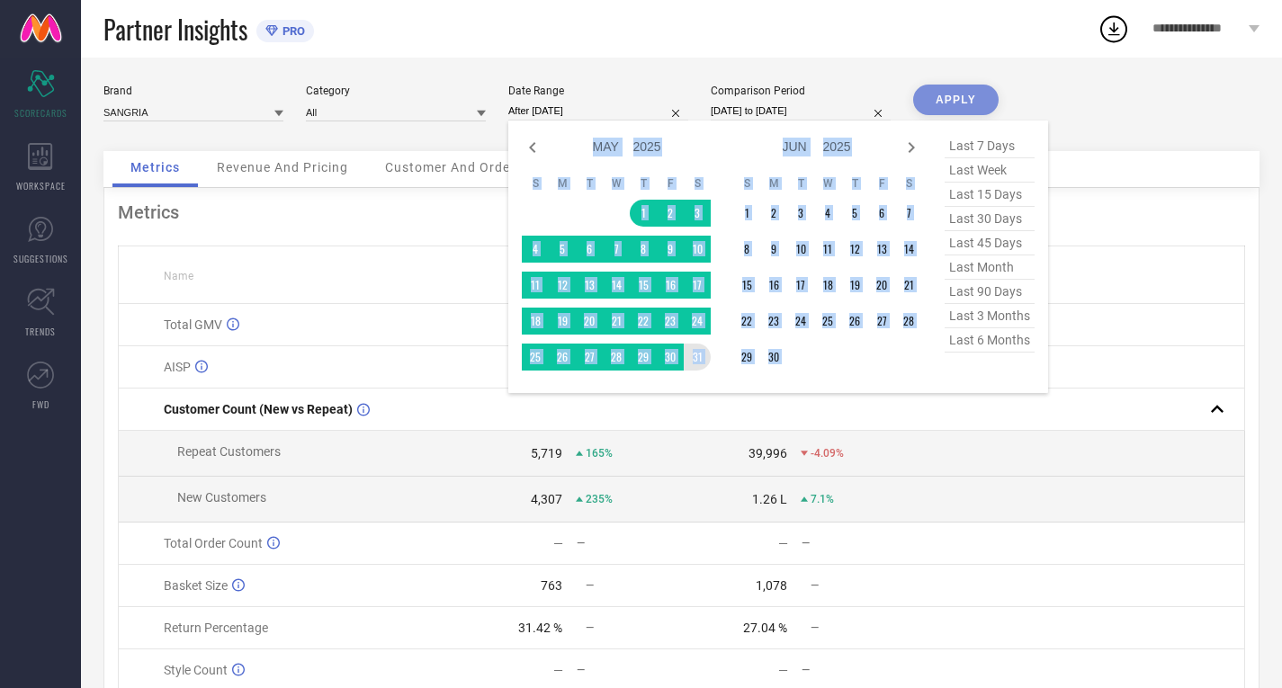
type input "[DATE] to [DATE]"
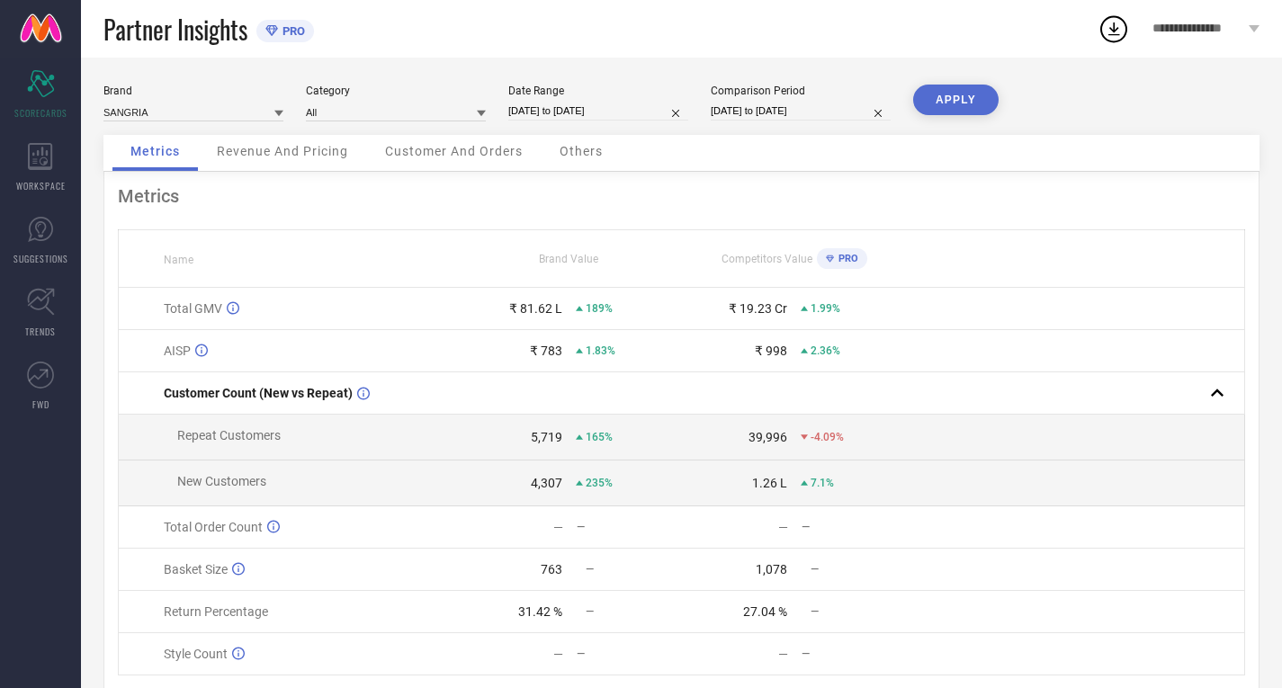
click at [970, 103] on button "APPLY" at bounding box center [955, 100] width 85 height 31
click at [541, 108] on input "[DATE] to [DATE]" at bounding box center [598, 111] width 180 height 19
select select "4"
select select "2025"
select select "5"
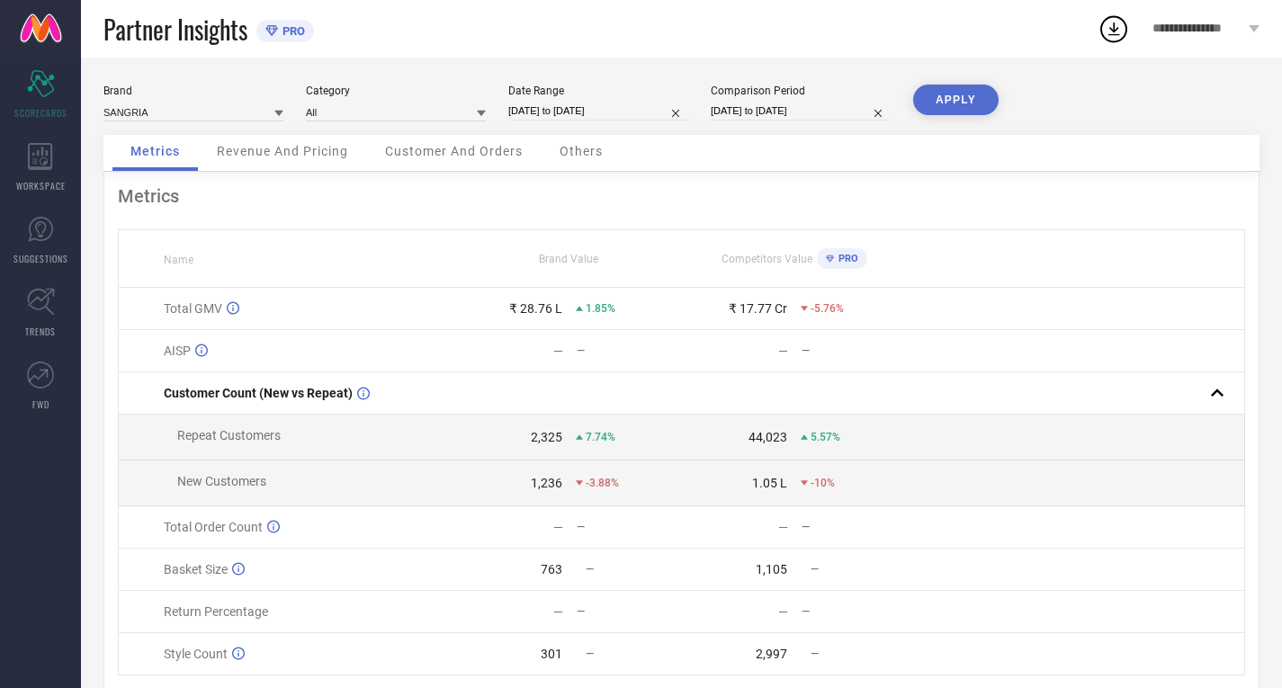
select select "2025"
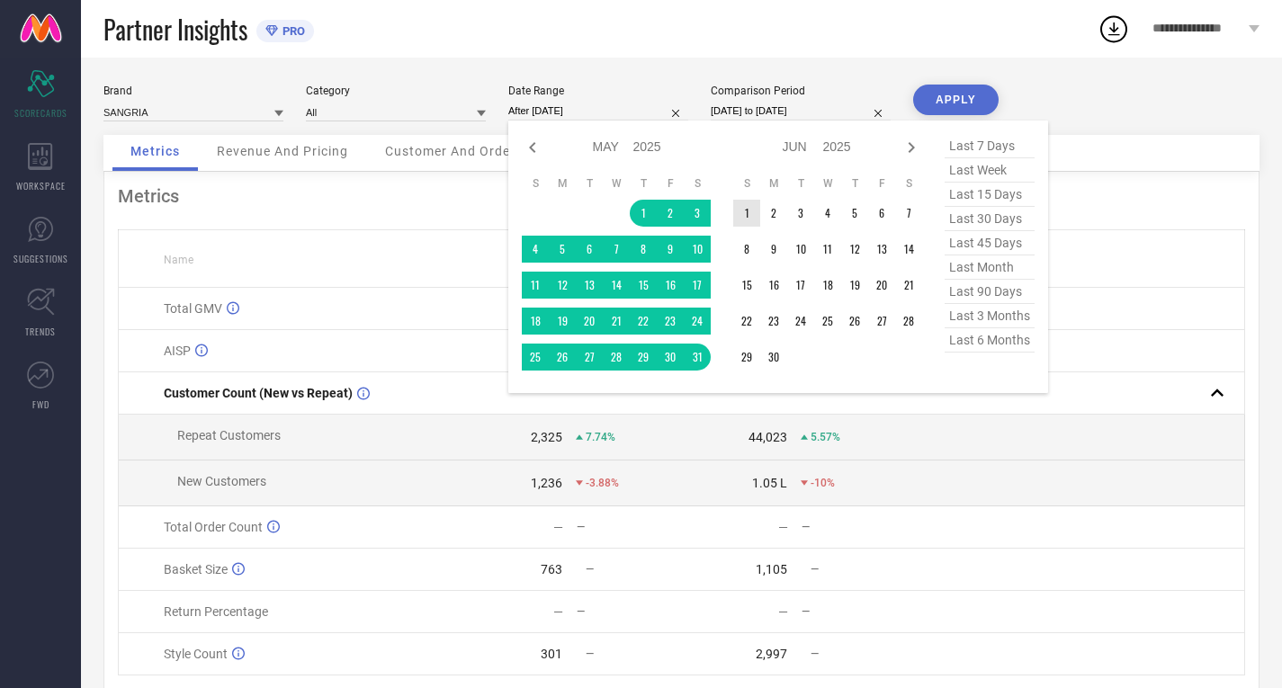
click at [750, 209] on td "1" at bounding box center [746, 213] width 27 height 27
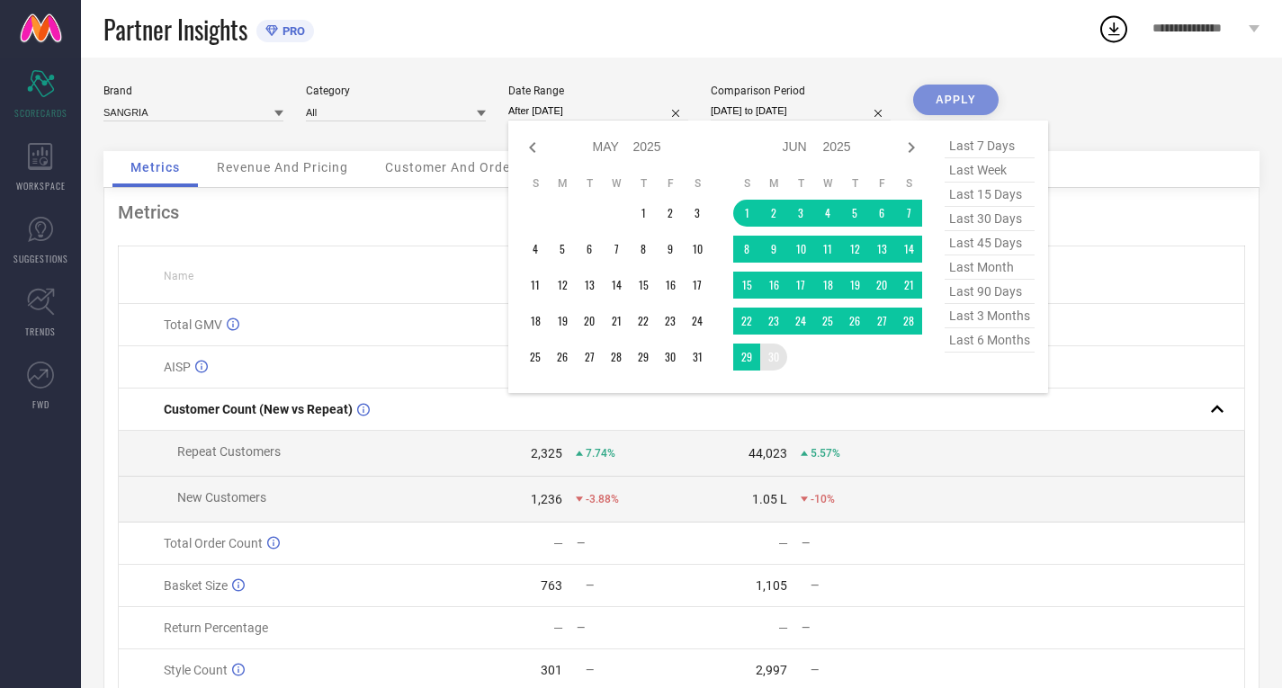
type input "[DATE] to [DATE]"
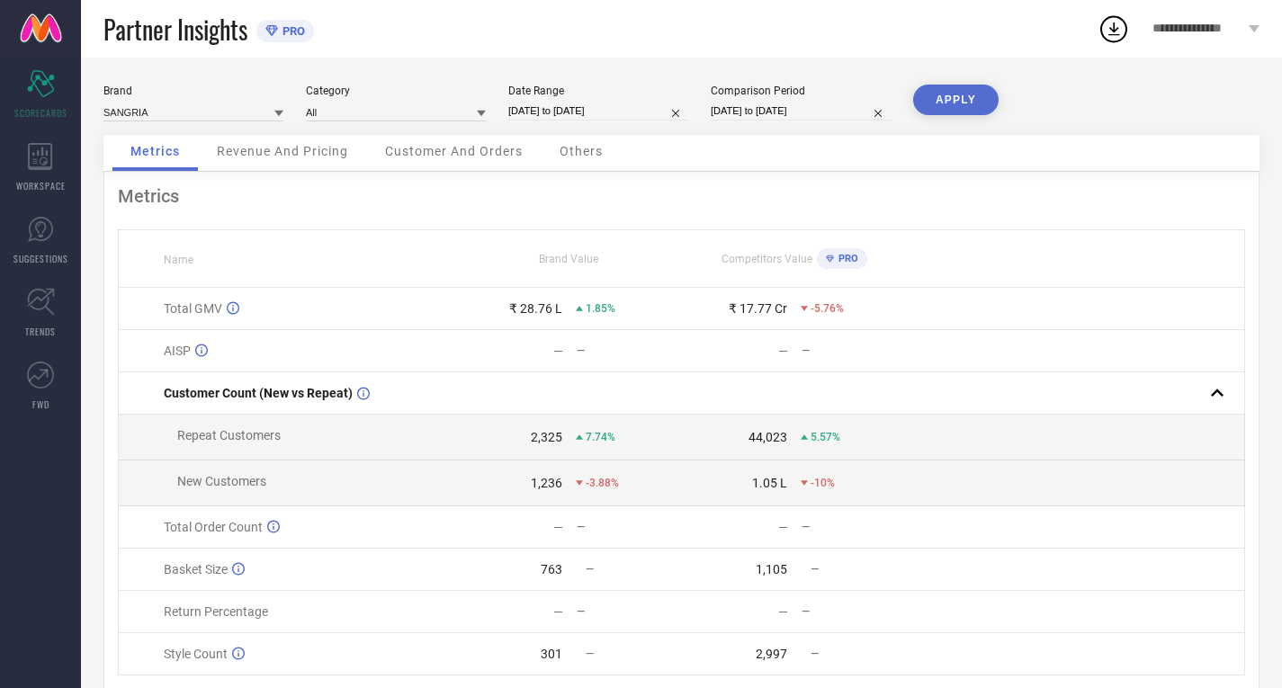
click at [942, 110] on button "APPLY" at bounding box center [955, 100] width 85 height 31
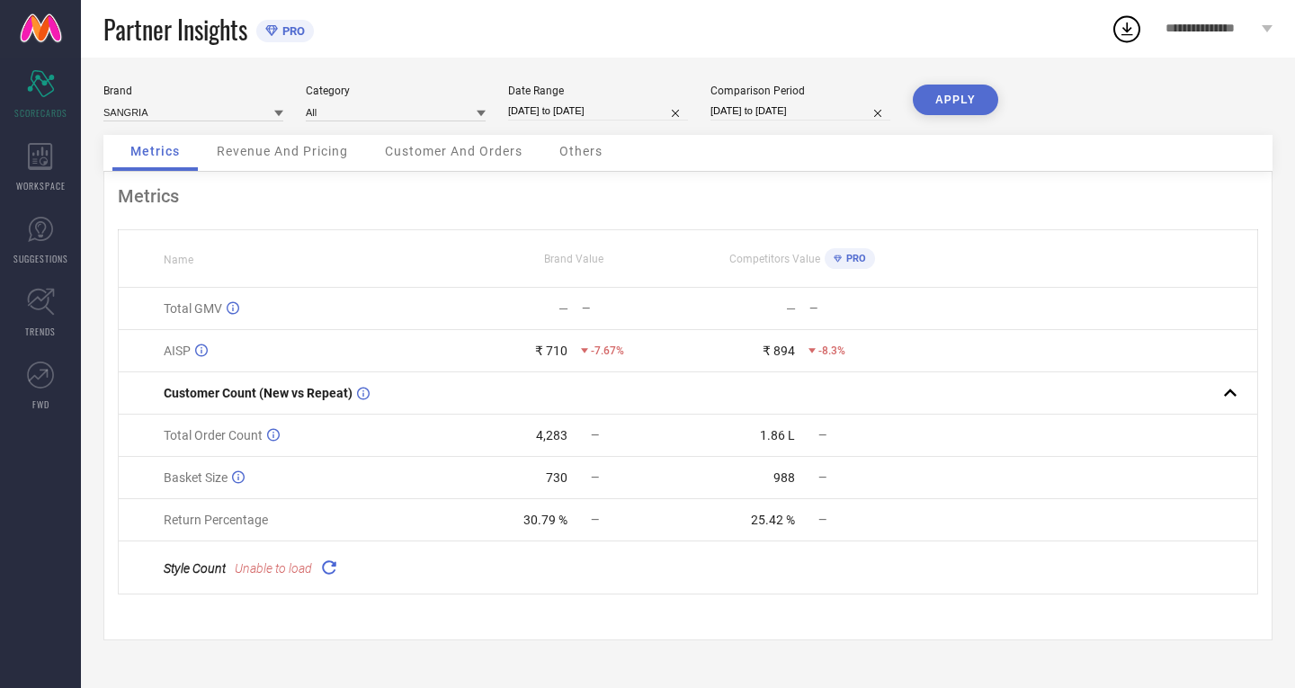
click at [323, 575] on icon at bounding box center [328, 567] width 21 height 21
click at [811, 103] on input "[DATE] to [DATE]" at bounding box center [801, 111] width 180 height 19
select select "7"
select select "2025"
select select "8"
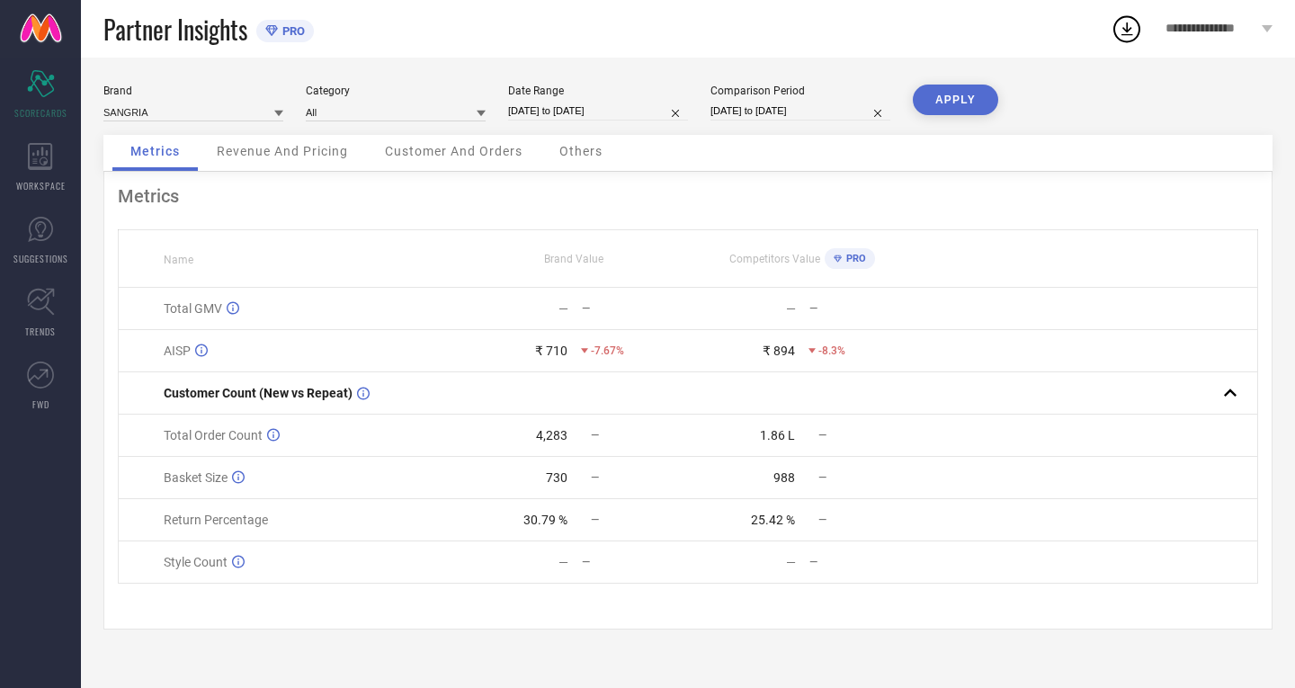
select select "2025"
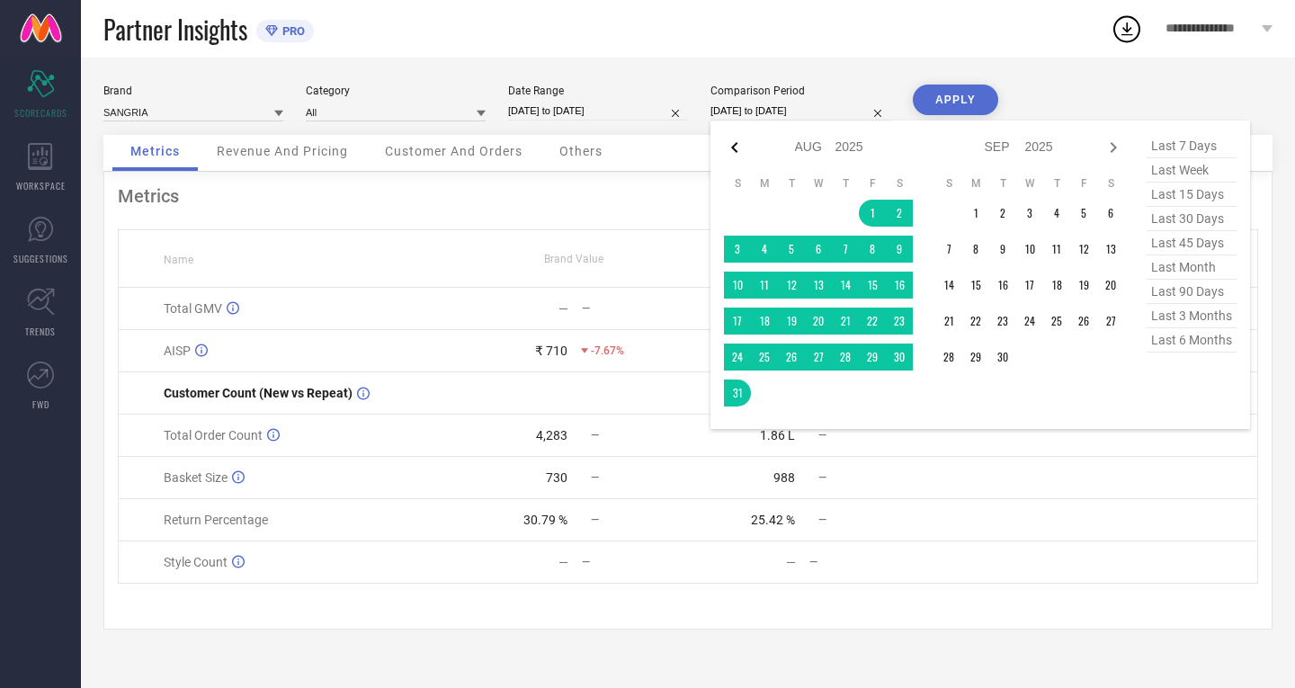
click at [738, 149] on icon at bounding box center [735, 148] width 22 height 22
select select "6"
select select "2025"
select select "7"
select select "2025"
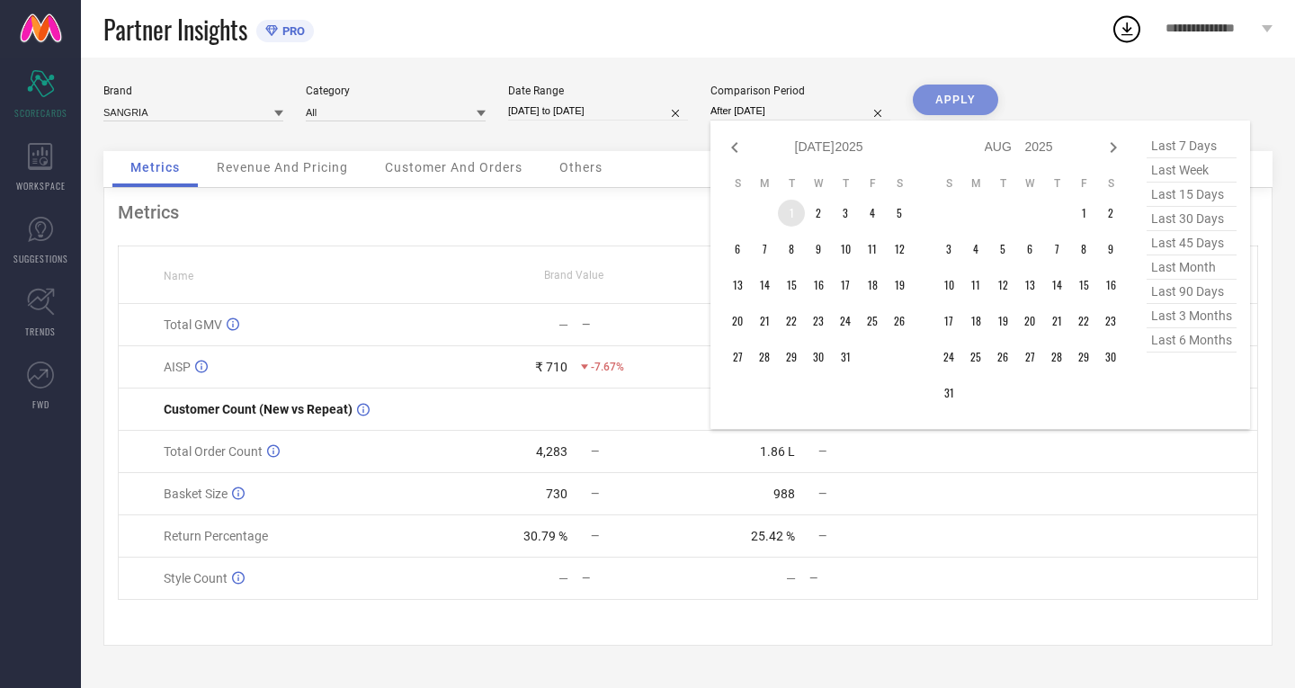
click at [790, 213] on td "1" at bounding box center [791, 213] width 27 height 27
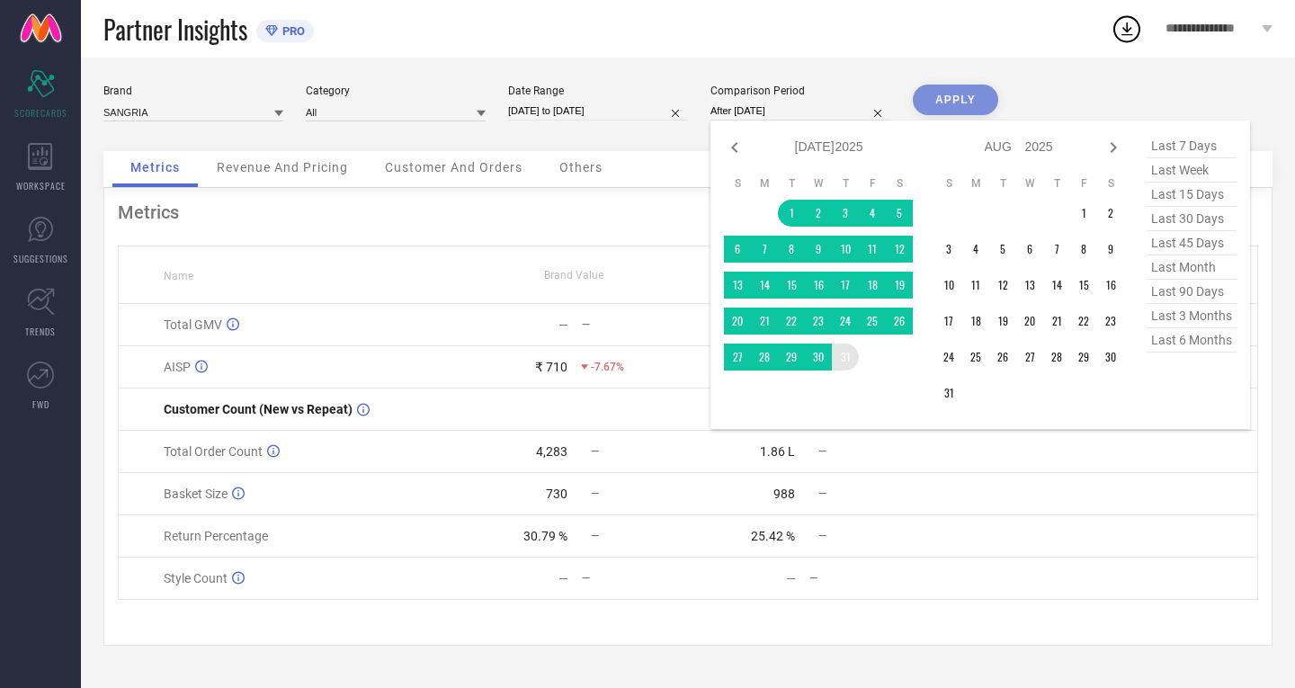
type input "[DATE] to [DATE]"
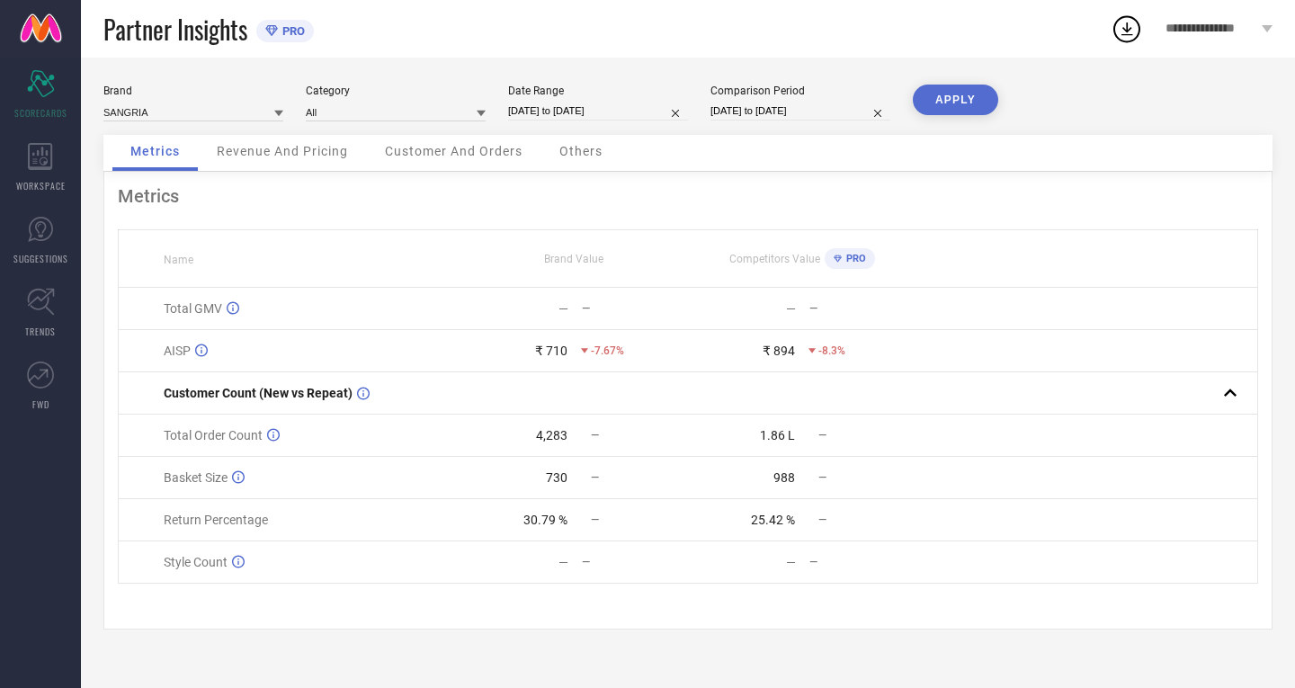
click at [955, 95] on button "APPLY" at bounding box center [955, 100] width 85 height 31
click at [300, 31] on span "PRO" at bounding box center [291, 30] width 27 height 13
click at [297, 31] on span "PRO" at bounding box center [291, 30] width 27 height 13
click at [48, 193] on div "WORKSPACE" at bounding box center [40, 167] width 81 height 72
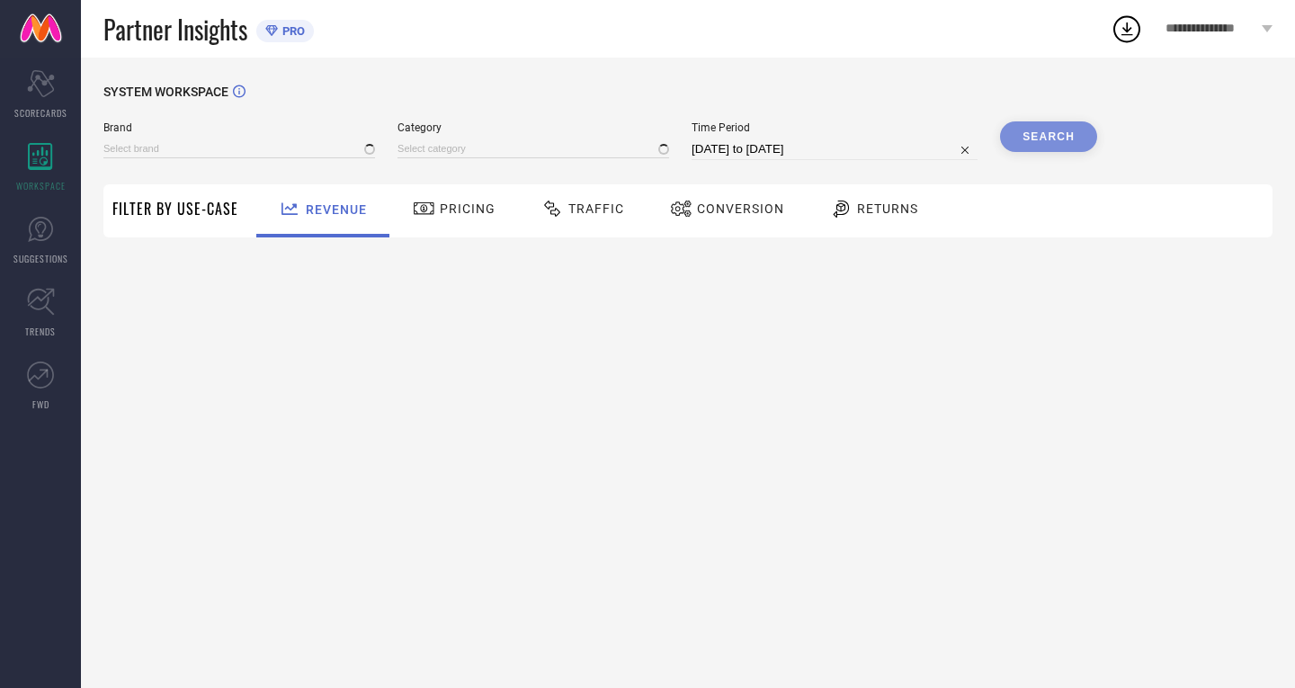
type input "[PERSON_NAME]"
type input "All"
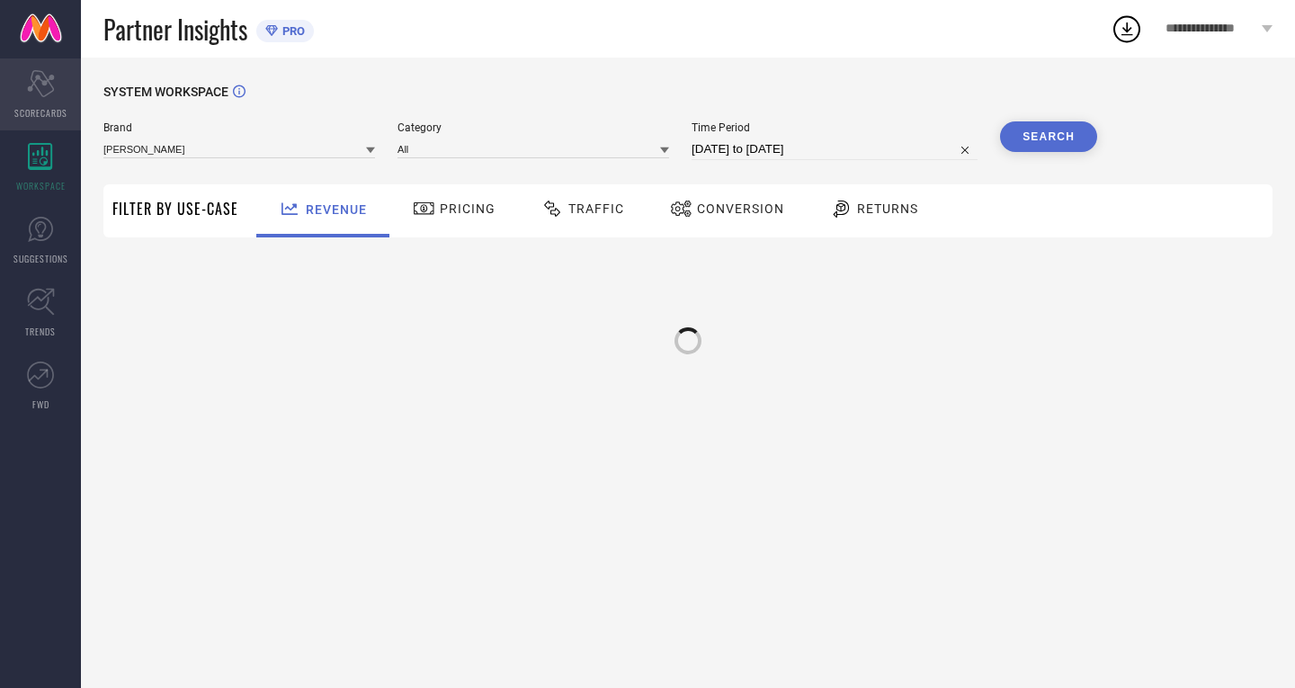
click at [29, 103] on div "Scorecard SCORECARDS" at bounding box center [40, 94] width 81 height 72
